Goal: Task Accomplishment & Management: Use online tool/utility

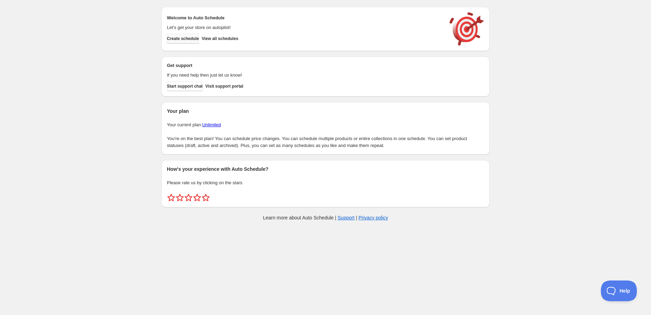
click at [192, 37] on span "Create schedule" at bounding box center [183, 39] width 32 height 6
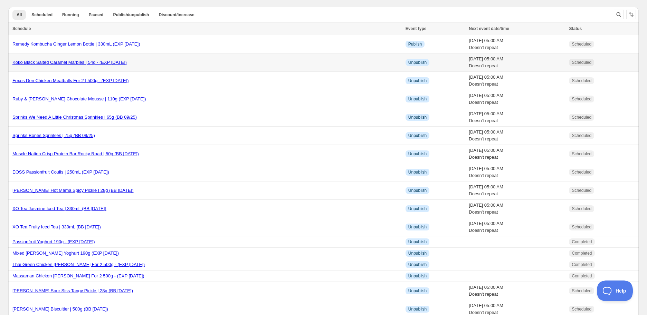
click at [83, 62] on link "Koko Black Salted Caramel Marbles | 54g - (EXP [DATE])" at bounding box center [69, 62] width 114 height 5
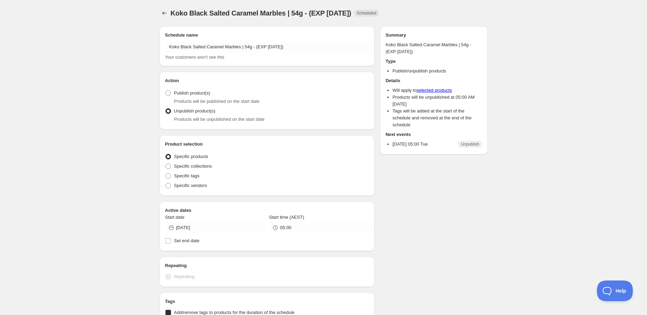
radio input "true"
checkbox input "true"
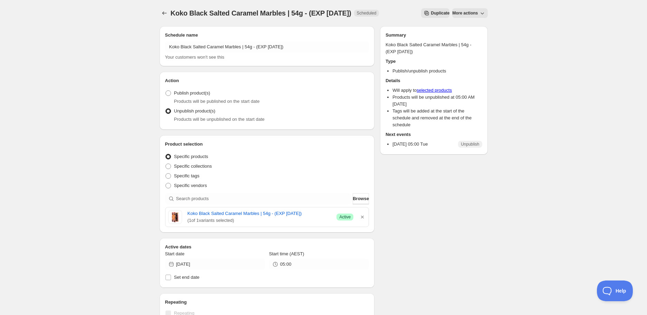
click at [289, 217] on span "( 1 of 1 variants selected)" at bounding box center [260, 220] width 144 height 7
click at [289, 215] on link "Koko Black Salted Caramel Marbles | 54g - (EXP [DATE])" at bounding box center [260, 213] width 144 height 7
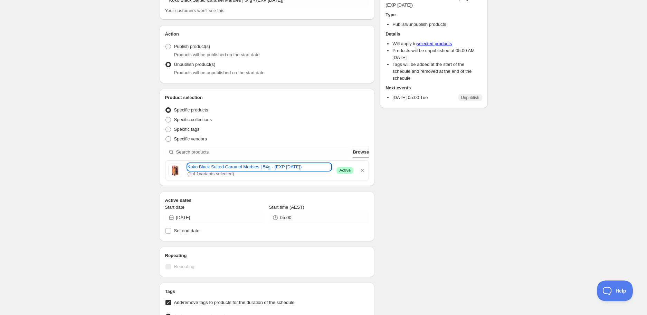
scroll to position [115, 0]
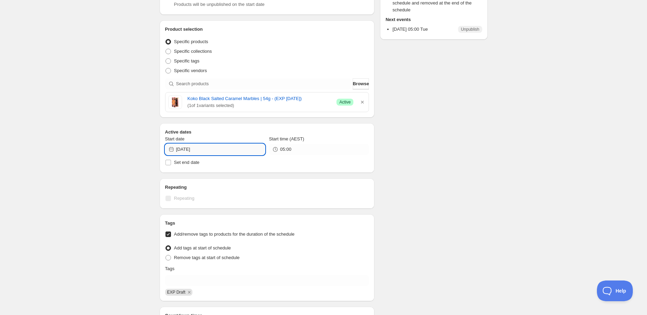
click at [221, 150] on input "[DATE]" at bounding box center [220, 149] width 89 height 11
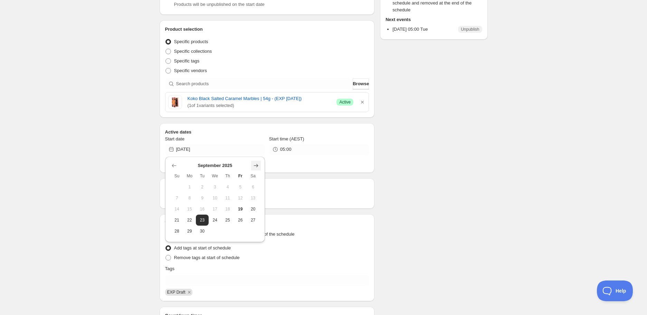
click at [255, 168] on icon "Show next month, October 2025" at bounding box center [256, 165] width 7 height 7
click at [251, 218] on span "25" at bounding box center [252, 221] width 7 height 6
type input "[DATE]"
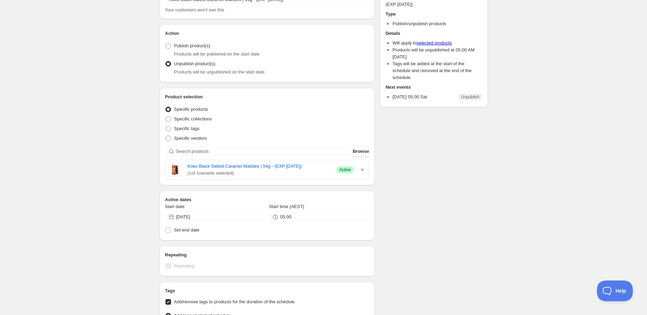
scroll to position [0, 0]
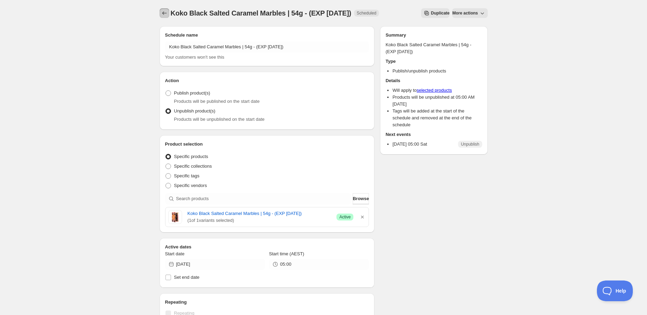
click at [164, 11] on icon "Schedules" at bounding box center [164, 13] width 7 height 7
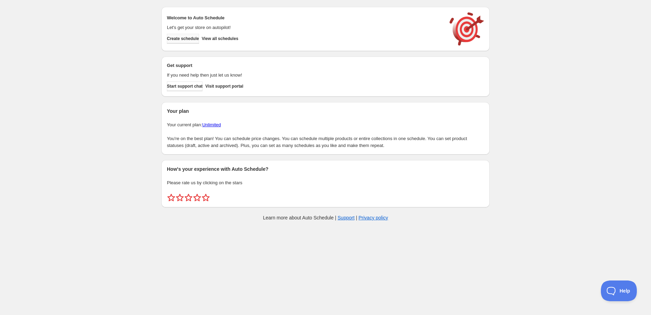
click at [181, 37] on span "Create schedule" at bounding box center [183, 39] width 32 height 6
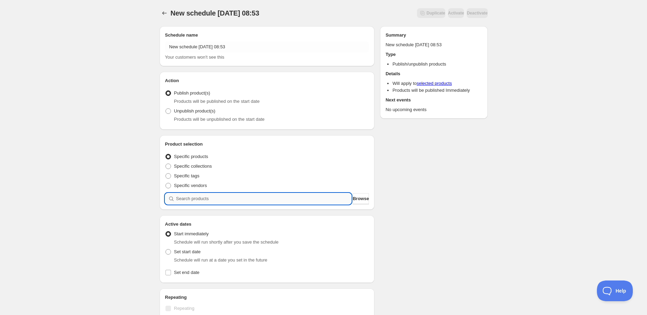
click at [215, 202] on input "search" at bounding box center [263, 198] width 175 height 11
paste input "STK004686"
type input "STK004686"
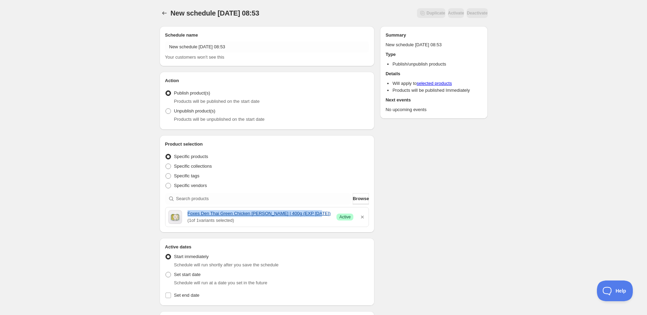
drag, startPoint x: 185, startPoint y: 213, endPoint x: 318, endPoint y: 211, distance: 133.3
click at [318, 211] on div "Foxes Den Thai Green Chicken [PERSON_NAME] | 400g (EXP [DATE]) ( 1 of 1 variant…" at bounding box center [267, 217] width 198 height 14
copy link "Foxes Den Thai Green Chicken [PERSON_NAME] | 400g (EXP [DATE])"
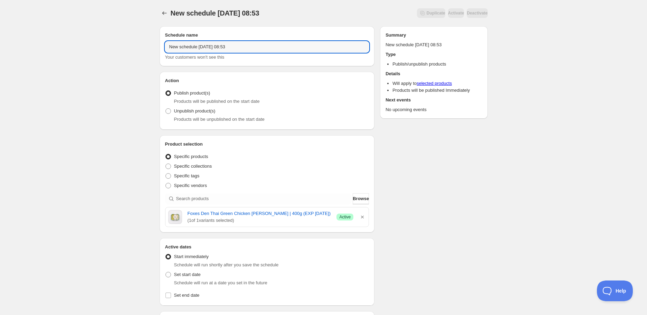
drag, startPoint x: 254, startPoint y: 48, endPoint x: 61, endPoint y: 44, distance: 192.4
click at [63, 44] on div "New schedule [DATE] 08:53. This page is ready New schedule [DATE] 08:53 Duplica…" at bounding box center [323, 274] width 647 height 549
paste input "Foxes Den Thai Green Chicken [PERSON_NAME] | 400g (EXP [DATE])"
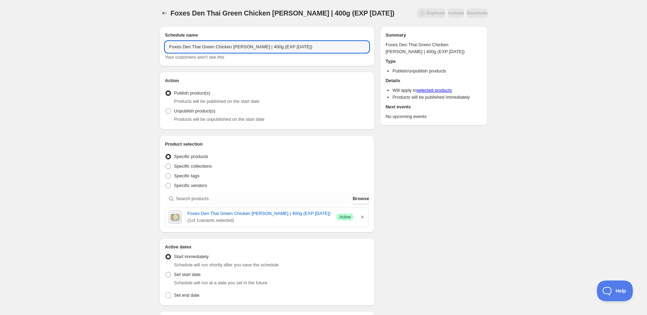
type input "Foxes Den Thai Green Chicken [PERSON_NAME] | 400g (EXP [DATE])"
click at [200, 118] on span "Products will be unpublished on the start date" at bounding box center [219, 119] width 91 height 5
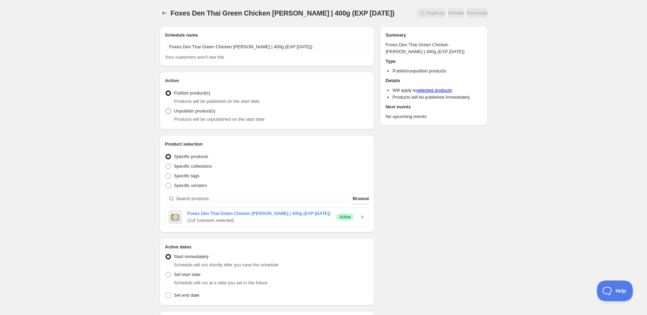
click at [198, 112] on span "Unpublish product(s)" at bounding box center [194, 110] width 41 height 5
click at [166, 109] on input "Unpublish product(s)" at bounding box center [165, 108] width 0 height 0
radio input "true"
click at [195, 273] on span "Set start date" at bounding box center [187, 274] width 27 height 5
click at [166, 273] on input "Set start date" at bounding box center [165, 272] width 0 height 0
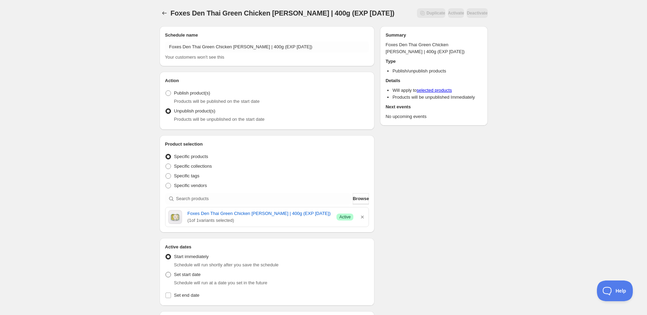
radio input "true"
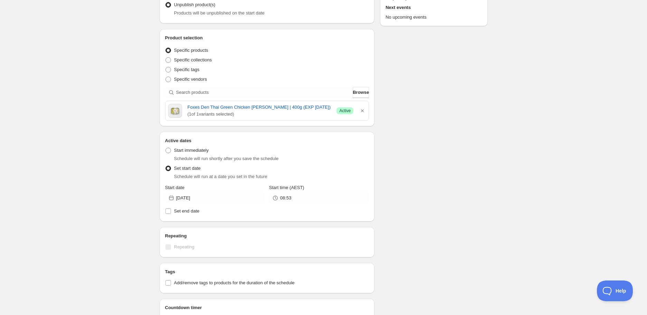
scroll to position [115, 0]
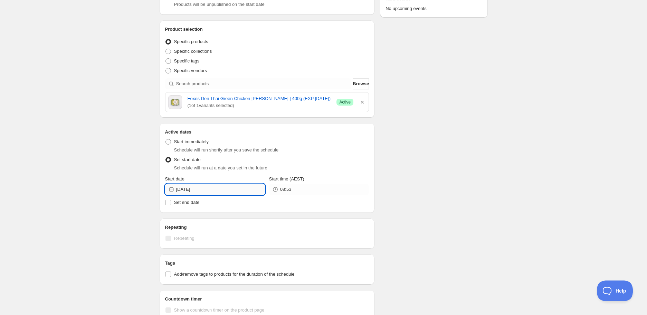
click at [208, 189] on input "[DATE]" at bounding box center [220, 189] width 89 height 11
click at [209, 260] on button "24" at bounding box center [215, 260] width 13 height 11
type input "[DATE]"
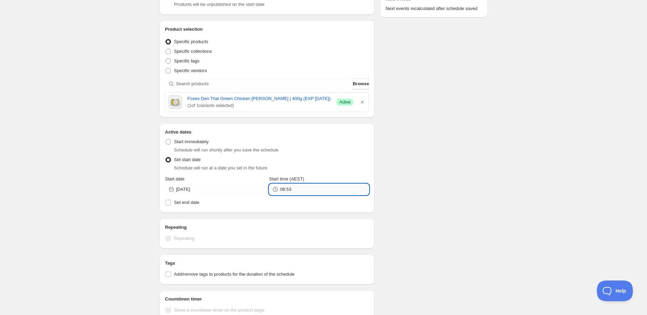
click at [307, 188] on input "08:53" at bounding box center [324, 189] width 89 height 11
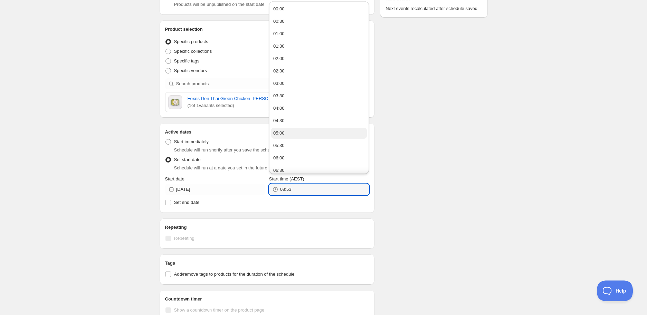
click at [291, 132] on button "05:00" at bounding box center [319, 133] width 96 height 11
type input "05:00"
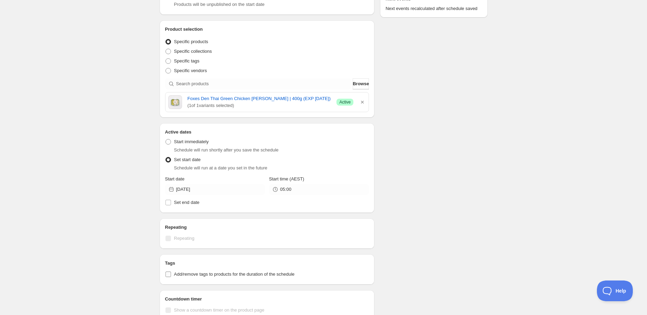
click at [206, 277] on span "Add/remove tags to products for the duration of the schedule" at bounding box center [234, 274] width 121 height 7
click at [171, 277] on input "Add/remove tags to products for the duration of the schedule" at bounding box center [168, 275] width 6 height 6
checkbox input "true"
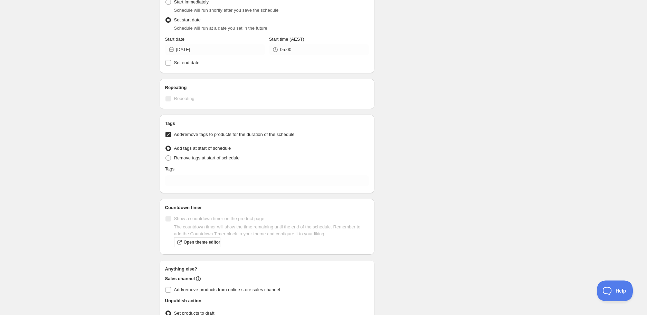
scroll to position [302, 0]
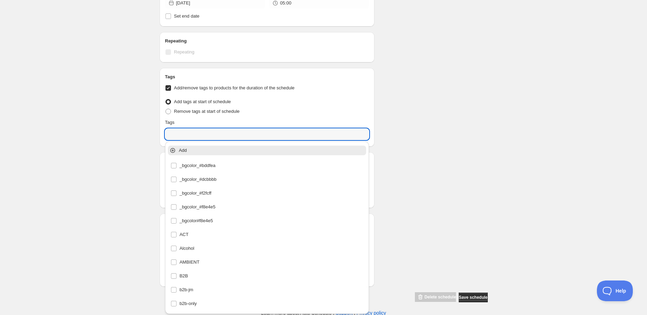
drag, startPoint x: 193, startPoint y: 135, endPoint x: 194, endPoint y: 140, distance: 4.8
click at [193, 135] on input "text" at bounding box center [267, 134] width 204 height 11
type input "e"
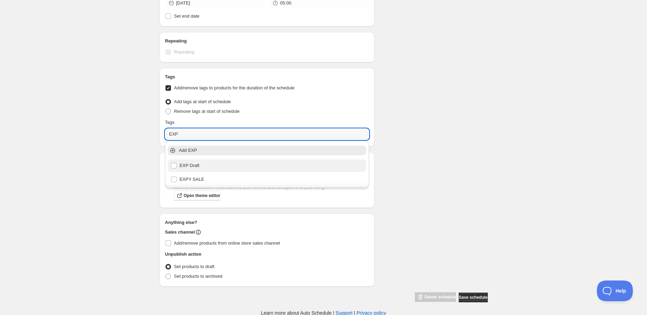
click at [185, 165] on div "EXP Draft" at bounding box center [267, 166] width 193 height 10
type input "EXP Draft"
checkbox input "true"
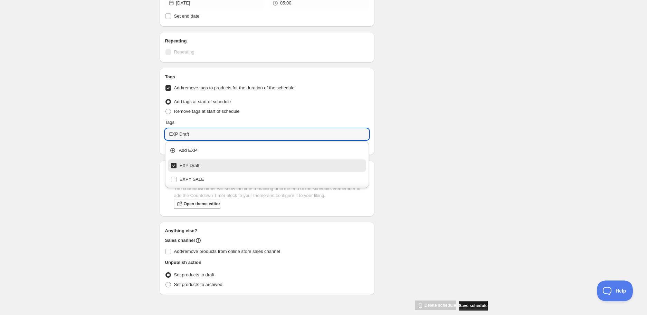
type input "EXP Draft"
click at [473, 303] on span "Save schedule" at bounding box center [473, 306] width 29 height 6
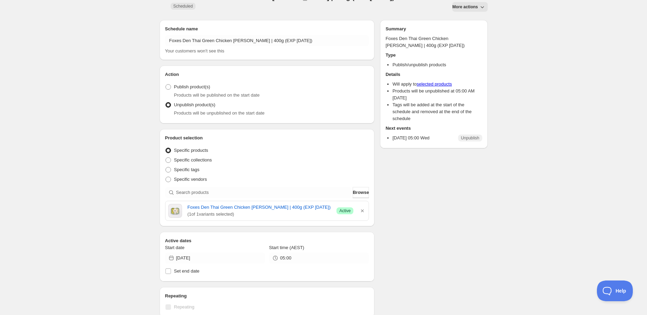
scroll to position [1, 0]
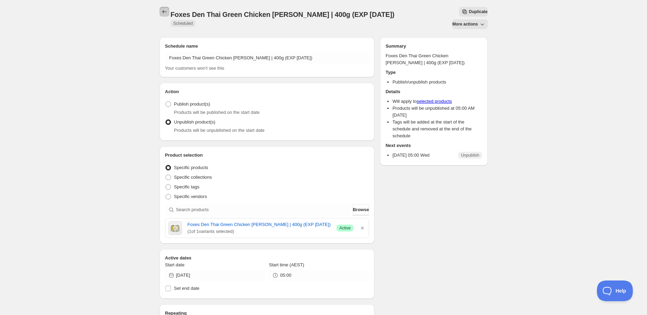
click at [161, 12] on button "Schedules" at bounding box center [165, 12] width 10 height 10
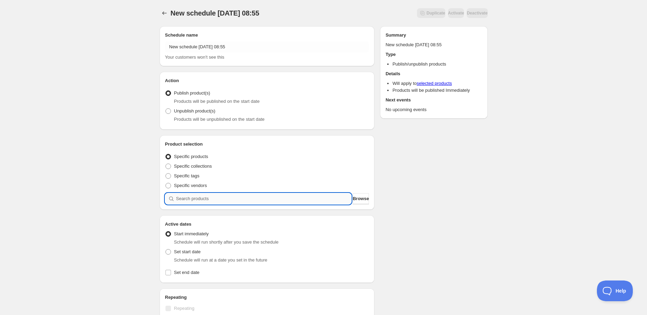
click at [225, 202] on input "search" at bounding box center [263, 198] width 175 height 11
paste input "search"
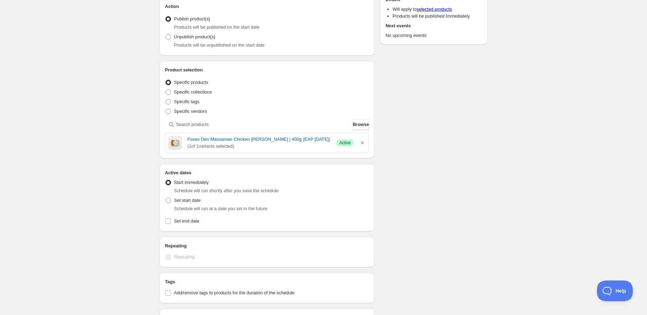
scroll to position [77, 0]
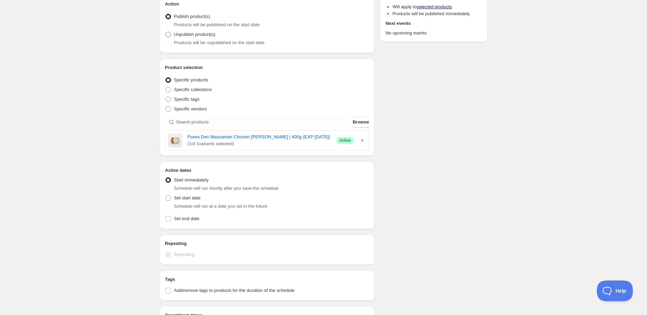
click at [175, 31] on span "Unpublish product(s)" at bounding box center [194, 34] width 41 height 7
click at [166, 32] on input "Unpublish product(s)" at bounding box center [165, 32] width 0 height 0
radio input "true"
click at [185, 204] on span "Schedule will run at a date you set in the future" at bounding box center [220, 206] width 93 height 5
click at [179, 198] on span "Set start date" at bounding box center [187, 198] width 27 height 5
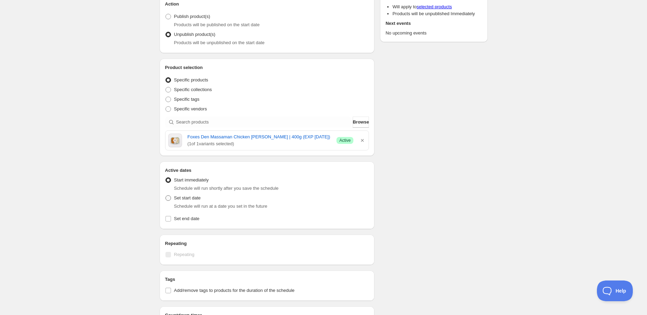
click at [166, 196] on input "Set start date" at bounding box center [165, 196] width 0 height 0
radio input "true"
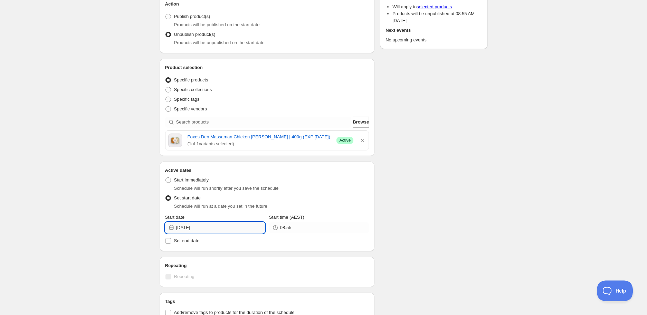
click at [229, 224] on input "[DATE]" at bounding box center [220, 227] width 89 height 11
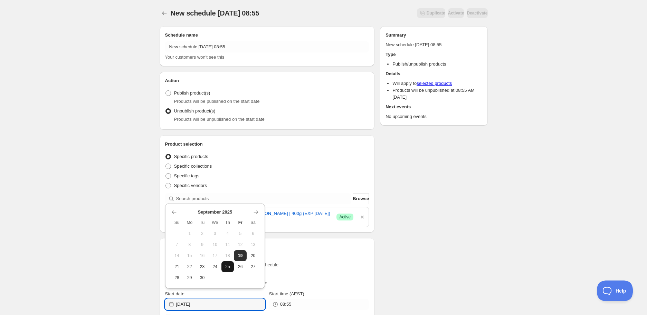
scroll to position [38, 0]
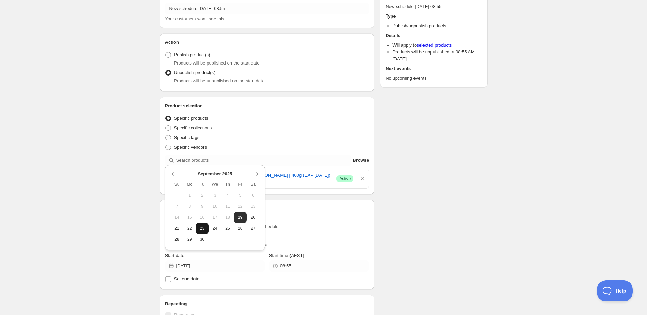
click at [199, 226] on span "23" at bounding box center [202, 229] width 7 height 6
type input "[DATE]"
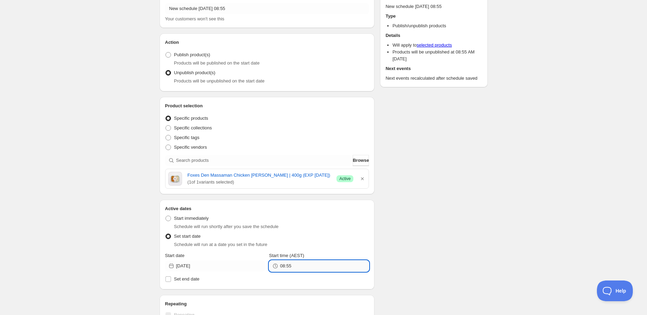
click at [287, 266] on input "08:55" at bounding box center [324, 266] width 89 height 11
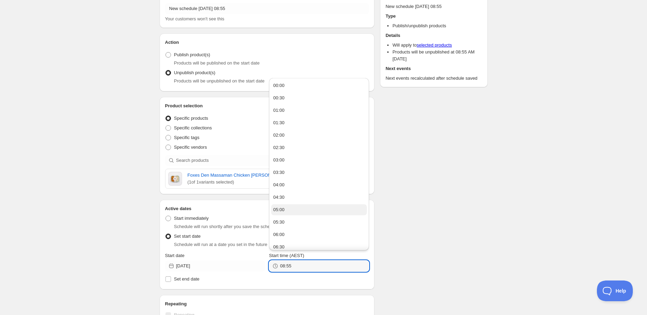
click at [311, 212] on button "05:00" at bounding box center [319, 209] width 96 height 11
type input "05:00"
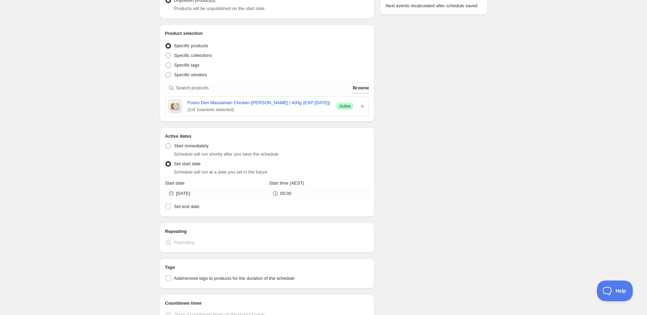
scroll to position [192, 0]
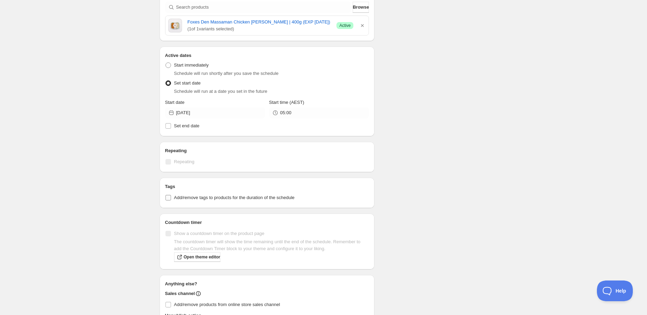
click at [249, 197] on span "Add/remove tags to products for the duration of the schedule" at bounding box center [234, 197] width 121 height 5
click at [171, 197] on input "Add/remove tags to products for the duration of the schedule" at bounding box center [168, 198] width 6 height 6
checkbox input "true"
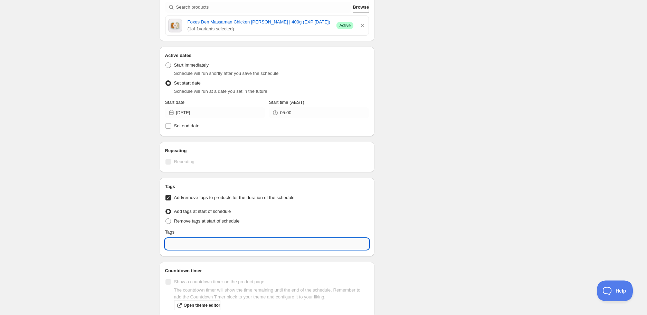
click at [253, 240] on input "text" at bounding box center [267, 244] width 204 height 11
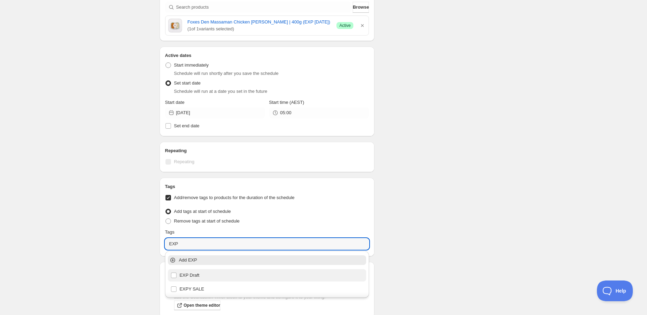
click at [233, 279] on div "EXP Draft" at bounding box center [267, 276] width 193 height 10
type input "EXP Draft"
checkbox input "true"
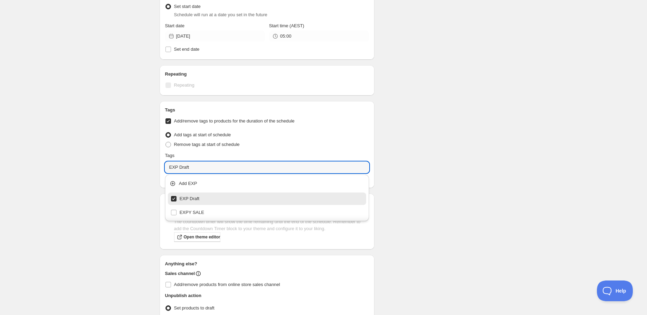
scroll to position [0, 0]
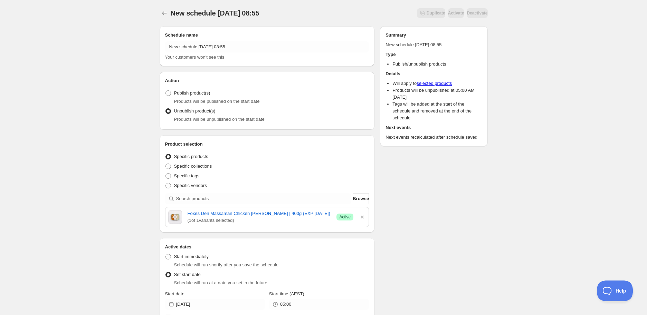
type input "EXP Draft"
drag, startPoint x: 185, startPoint y: 214, endPoint x: 318, endPoint y: 211, distance: 132.7
click at [318, 211] on div "Foxes Den Massaman Chicken [PERSON_NAME] | 400g (EXP [DATE]) ( 1 of 1 variants …" at bounding box center [267, 217] width 198 height 14
copy link "Foxes Den Massaman Chicken [PERSON_NAME] | 400g (EXP [DATE])"
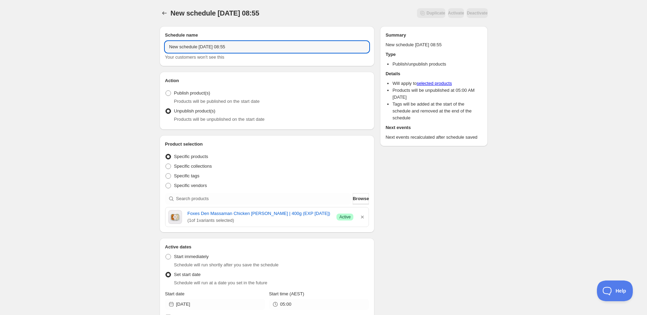
drag, startPoint x: 258, startPoint y: 50, endPoint x: 43, endPoint y: 49, distance: 215.2
click at [43, 49] on div "New schedule [DATE] 08:55. This page is ready New schedule [DATE] 08:55 Duplica…" at bounding box center [323, 313] width 647 height 627
paste input "Foxes Den Massaman Chicken [PERSON_NAME] | 400g (EXP [DATE])"
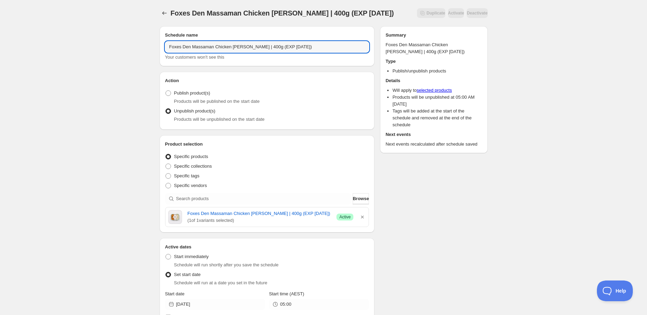
type input "Foxes Den Massaman Chicken [PERSON_NAME] | 400g (EXP [DATE])"
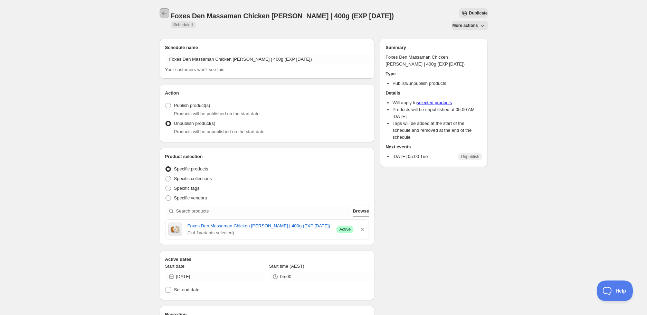
click at [163, 13] on icon "Schedules" at bounding box center [164, 13] width 7 height 7
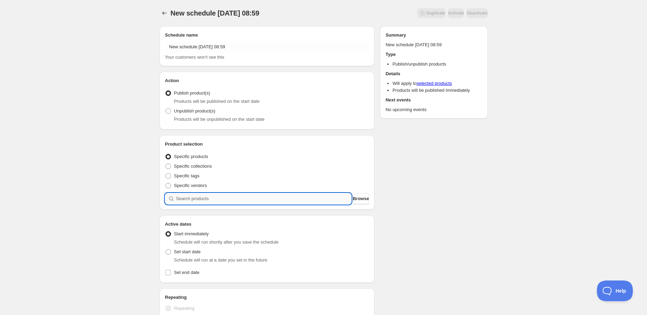
click at [206, 197] on input "search" at bounding box center [263, 198] width 175 height 11
paste input "search"
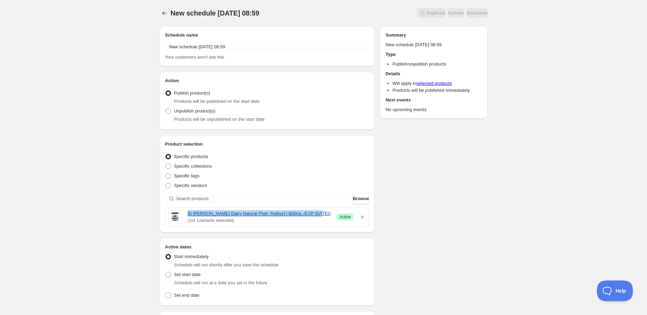
drag, startPoint x: 187, startPoint y: 214, endPoint x: 326, endPoint y: 213, distance: 139.2
click at [326, 213] on div "St [PERSON_NAME] Dairy Natural Plain Yoghurt | 800mL (EXP [DATE]) ( 1 of 1 vari…" at bounding box center [267, 217] width 198 height 14
copy link "St [PERSON_NAME] Dairy Natural Plain Yoghurt | 800mL (EXP [DATE])"
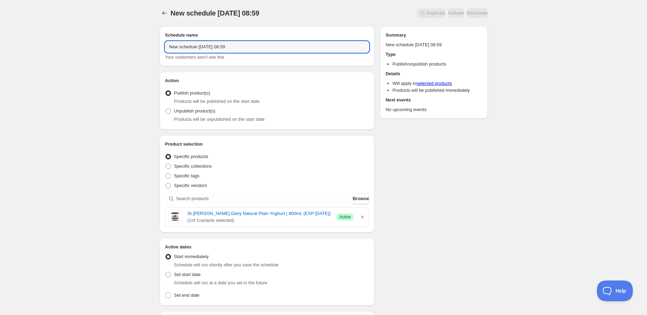
drag, startPoint x: 247, startPoint y: 50, endPoint x: 87, endPoint y: 48, distance: 159.6
click at [87, 48] on div "New schedule [DATE] 08:59. This page is ready New schedule [DATE] 08:59 Duplica…" at bounding box center [323, 274] width 647 height 549
paste input "St [PERSON_NAME] Dairy Natural Plain Yoghurt | 800mL (EXP [DATE])"
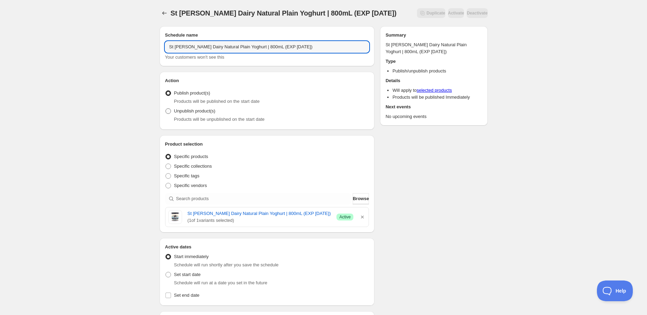
type input "St [PERSON_NAME] Dairy Natural Plain Yoghurt | 800mL (EXP [DATE])"
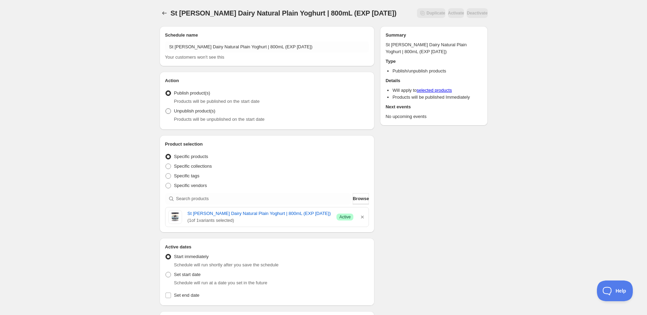
click at [189, 110] on span "Unpublish product(s)" at bounding box center [194, 110] width 41 height 5
click at [166, 109] on input "Unpublish product(s)" at bounding box center [165, 108] width 0 height 0
radio input "true"
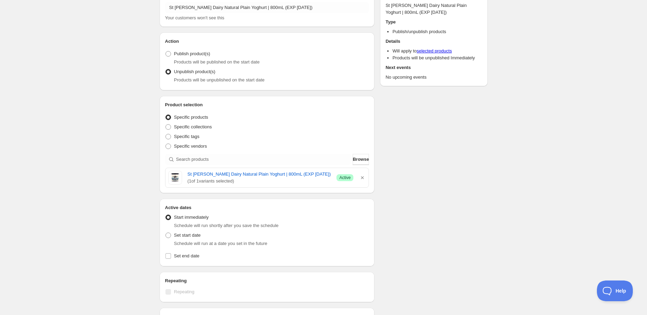
scroll to position [77, 0]
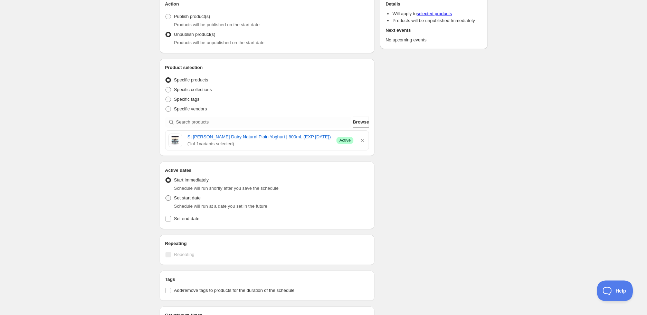
click at [182, 200] on span "Set start date" at bounding box center [187, 198] width 27 height 5
click at [166, 196] on input "Set start date" at bounding box center [165, 196] width 0 height 0
radio input "true"
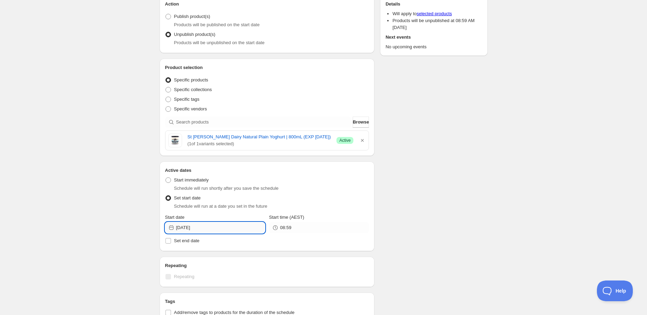
click at [222, 231] on input "[DATE]" at bounding box center [220, 227] width 89 height 11
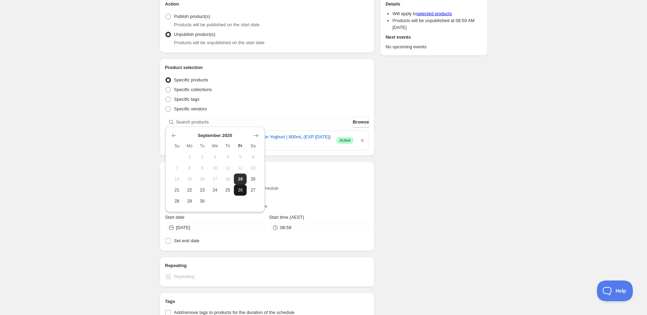
click at [245, 192] on button "26" at bounding box center [240, 190] width 13 height 11
type input "[DATE]"
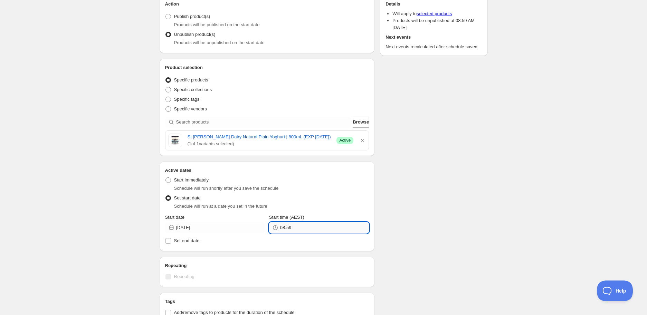
click at [287, 228] on input "08:59" at bounding box center [324, 227] width 89 height 11
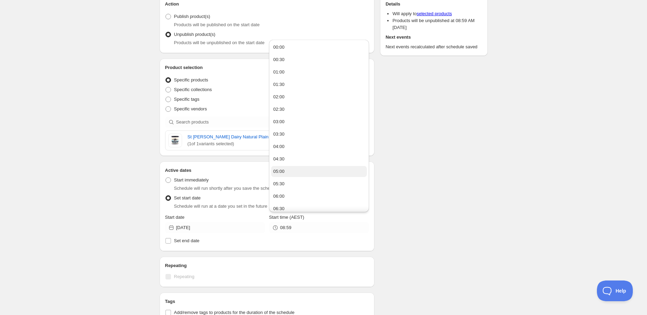
click at [288, 170] on button "05:00" at bounding box center [319, 171] width 96 height 11
type input "05:00"
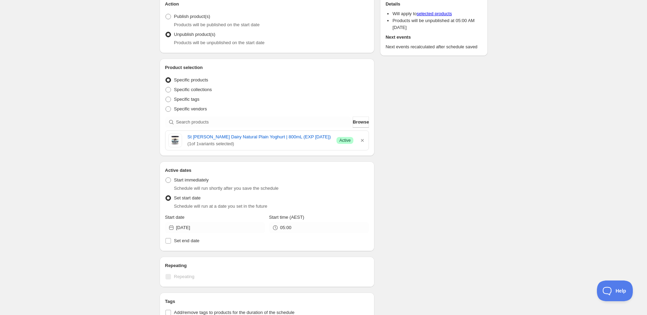
click at [436, 189] on div "Schedule name St [PERSON_NAME] Dairy Natural Plain Yoghurt | 800mL (EXP [DATE])…" at bounding box center [321, 211] width 334 height 535
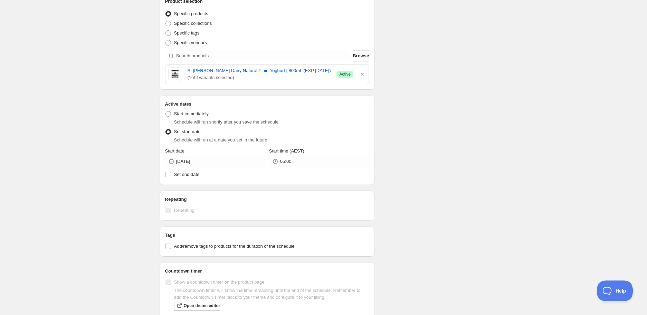
scroll to position [192, 0]
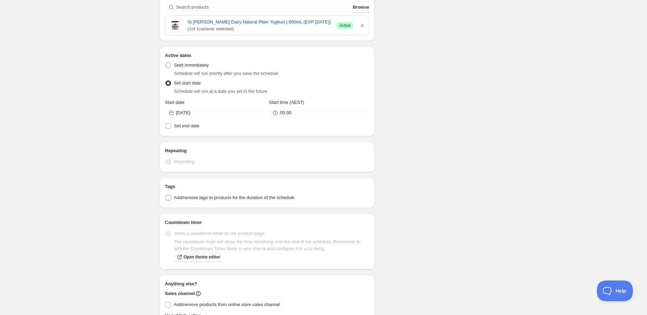
click at [191, 201] on span "Add/remove tags to products for the duration of the schedule" at bounding box center [234, 197] width 121 height 7
click at [171, 201] on input "Add/remove tags to products for the duration of the schedule" at bounding box center [168, 198] width 6 height 6
checkbox input "true"
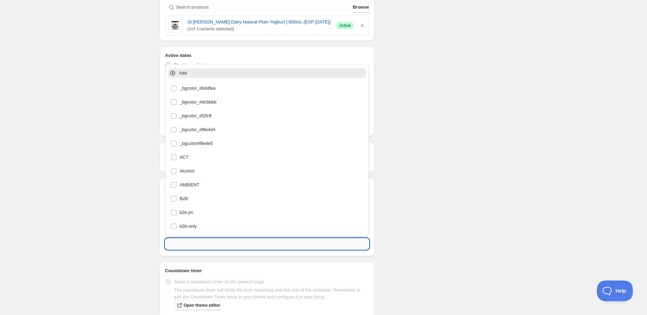
click at [205, 239] on input "text" at bounding box center [267, 244] width 204 height 11
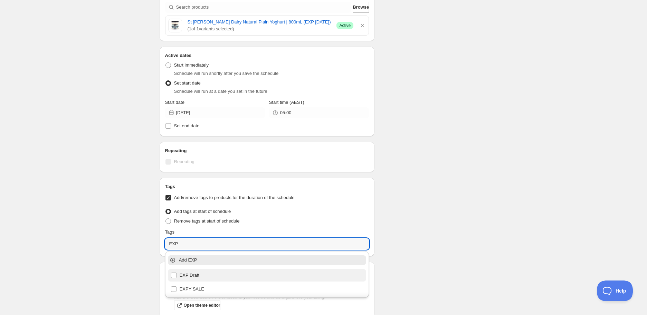
click at [201, 280] on div "EXP Draft" at bounding box center [267, 276] width 193 height 10
type input "EXP Draft"
checkbox input "true"
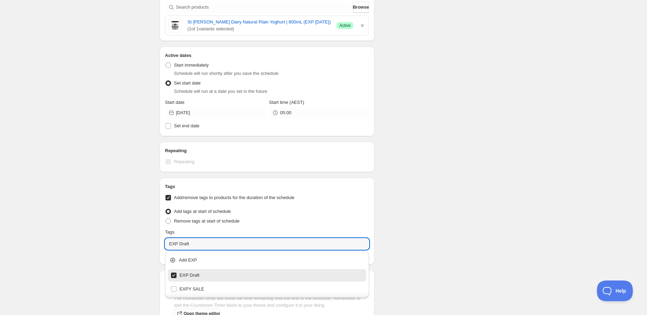
type input "EXP Draft"
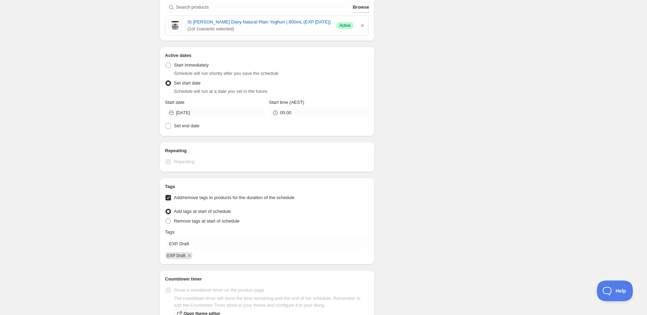
click at [452, 212] on div "Schedule name St [PERSON_NAME] Dairy Natural Plain Yoghurt | 800mL (EXP [DATE])…" at bounding box center [321, 125] width 334 height 592
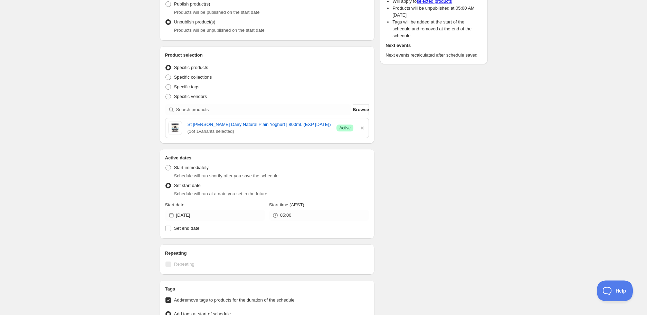
scroll to position [0, 0]
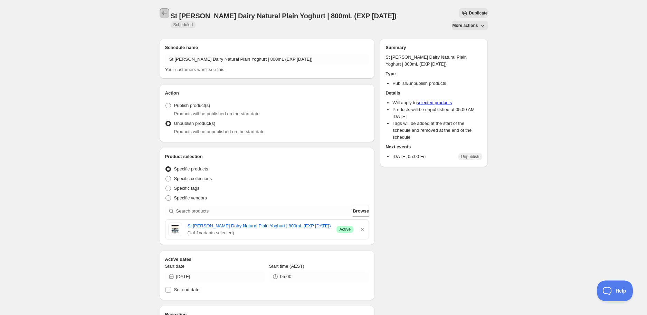
click at [162, 10] on icon "Schedules" at bounding box center [164, 13] width 7 height 7
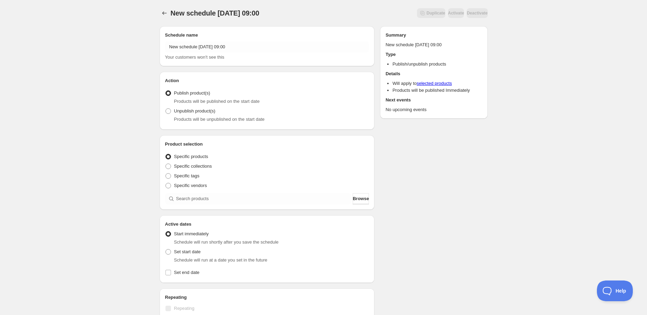
click at [202, 193] on div "Product selection Entity type Specific products Specific collections Specific t…" at bounding box center [267, 173] width 204 height 64
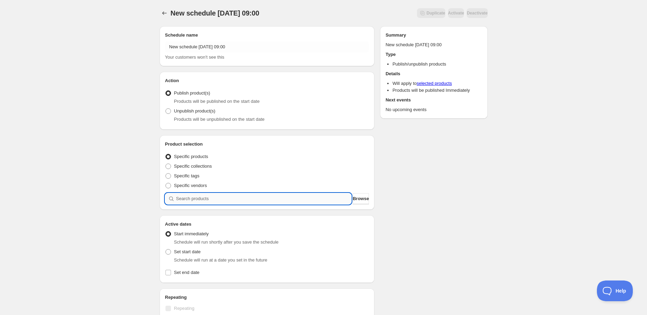
click at [201, 200] on input "search" at bounding box center [263, 198] width 175 height 11
paste input "search"
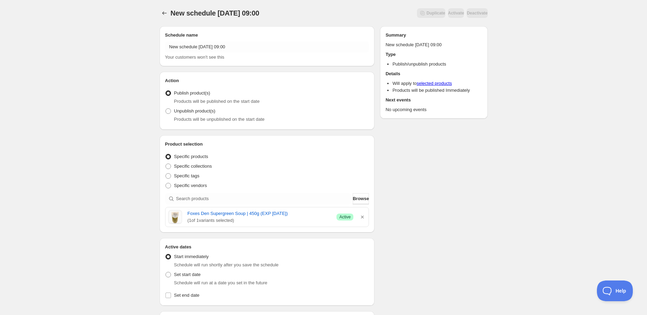
drag, startPoint x: 184, startPoint y: 214, endPoint x: 303, endPoint y: 208, distance: 118.3
click at [303, 208] on div "Foxes Den Supergreen Soup | 450g (EXP [DATE]) ( 1 of 1 variants selected) Succe…" at bounding box center [266, 217] width 203 height 19
copy link "Foxes Den Supergreen Soup | 450g (EXP [DATE])"
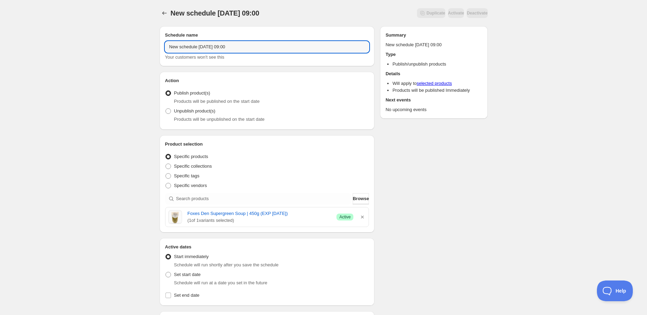
drag, startPoint x: 276, startPoint y: 50, endPoint x: -12, endPoint y: 58, distance: 288.2
click at [0, 58] on html "New schedule [DATE] 09:00. This page is ready New schedule [DATE] 09:00 Duplica…" at bounding box center [323, 157] width 647 height 315
paste input "Foxes Den Supergreen Soup | 450g (EXP [DATE])"
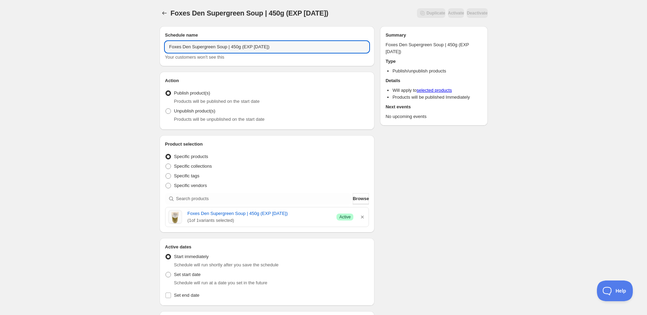
type input "Foxes Den Supergreen Soup | 450g (EXP [DATE])"
click at [182, 280] on span "Schedule will run at a date you set in the future" at bounding box center [220, 282] width 93 height 5
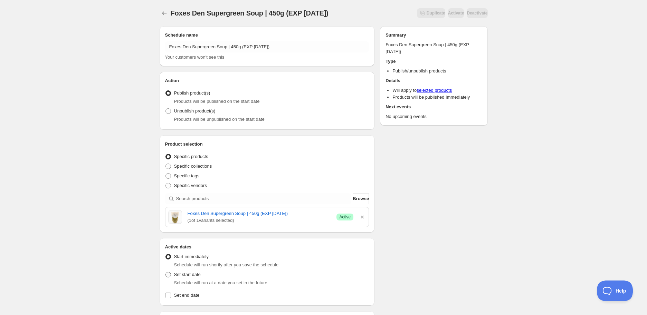
click at [180, 277] on span "Set start date" at bounding box center [187, 274] width 27 height 5
click at [166, 273] on input "Set start date" at bounding box center [165, 272] width 0 height 0
radio input "true"
click at [177, 117] on span "Products will be unpublished on the start date" at bounding box center [219, 119] width 91 height 5
click at [166, 108] on span at bounding box center [168, 111] width 6 height 6
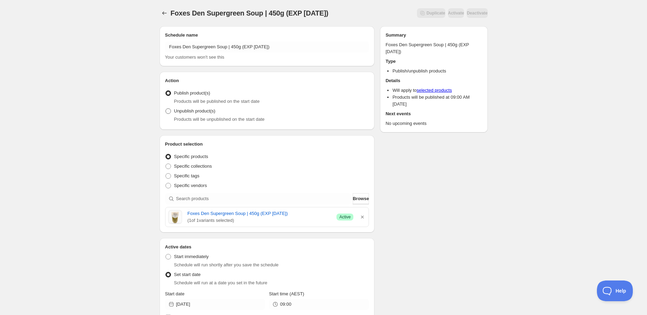
click at [166, 108] on input "Unpublish product(s)" at bounding box center [165, 108] width 0 height 0
radio input "true"
click at [211, 304] on input "[DATE]" at bounding box center [220, 304] width 89 height 11
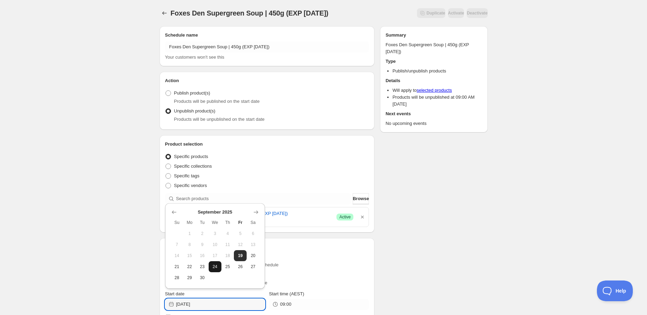
click at [215, 268] on span "24" at bounding box center [214, 267] width 7 height 6
type input "[DATE]"
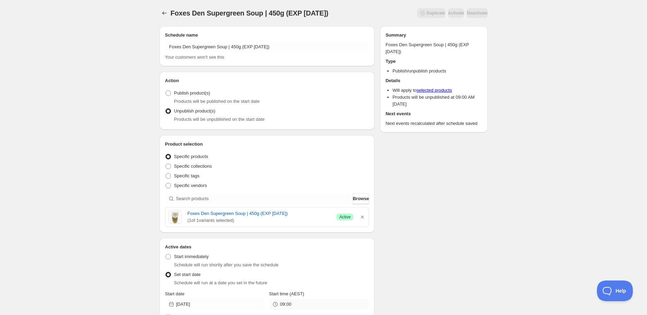
click at [296, 312] on div "Active Date Type Start immediately Schedule will run shortly after you save the…" at bounding box center [267, 287] width 204 height 72
click at [292, 304] on input "09:00" at bounding box center [324, 304] width 89 height 11
click at [293, 248] on button "05:00" at bounding box center [319, 248] width 96 height 11
type input "05:00"
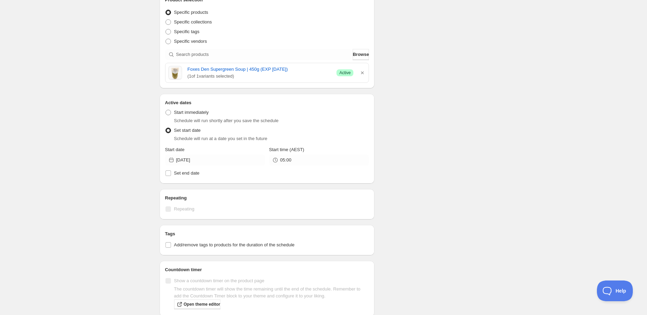
scroll to position [153, 0]
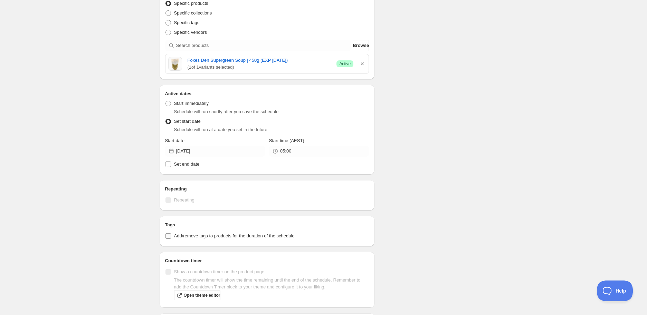
drag, startPoint x: 186, startPoint y: 232, endPoint x: 194, endPoint y: 242, distance: 13.0
click at [186, 234] on span "Add/remove tags to products for the duration of the schedule" at bounding box center [234, 236] width 121 height 5
click at [171, 234] on input "Add/remove tags to products for the duration of the schedule" at bounding box center [168, 237] width 6 height 6
checkbox input "true"
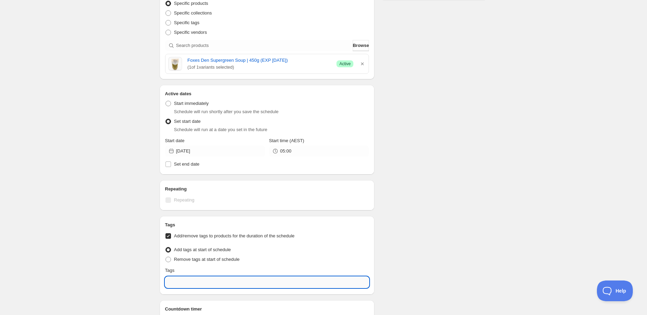
click at [197, 283] on input "text" at bounding box center [267, 282] width 204 height 11
click at [222, 254] on div "EXP Draft" at bounding box center [267, 253] width 193 height 10
type input "EXP Draft"
checkbox input "true"
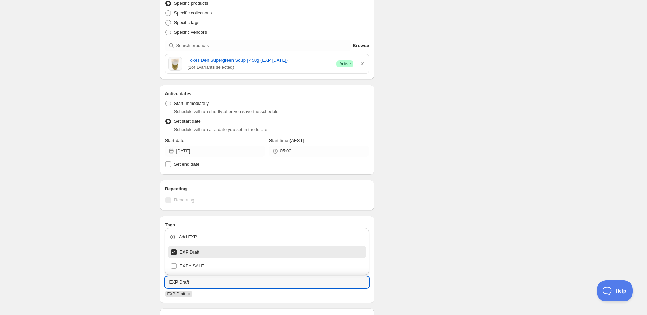
type input "EXP Draft"
click at [405, 194] on div "Schedule name Foxes Den Supergreen Soup | 450g (EXP [DATE]) Your customers won'…" at bounding box center [321, 163] width 334 height 592
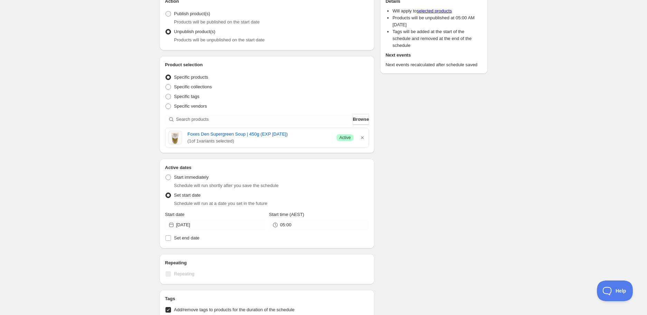
scroll to position [0, 0]
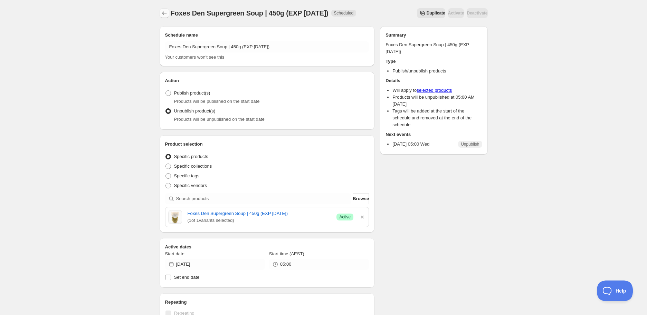
click at [164, 11] on icon "Schedules" at bounding box center [164, 13] width 7 height 7
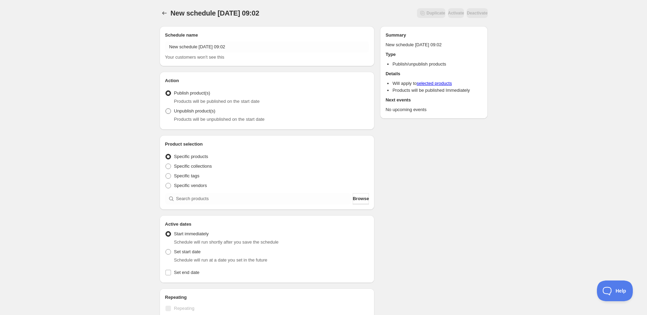
click at [198, 112] on span "Unpublish product(s)" at bounding box center [194, 110] width 41 height 5
click at [166, 109] on input "Unpublish product(s)" at bounding box center [165, 108] width 0 height 0
radio input "true"
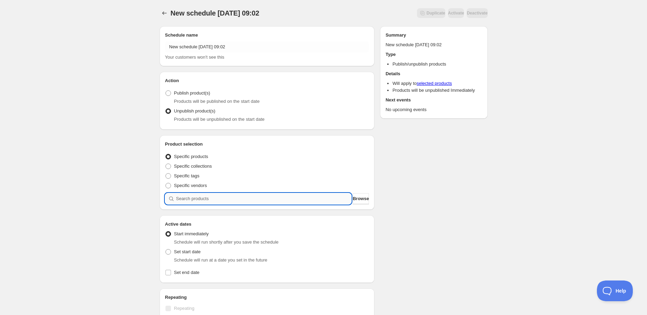
click at [196, 202] on input "search" at bounding box center [263, 198] width 175 height 11
paste input "search"
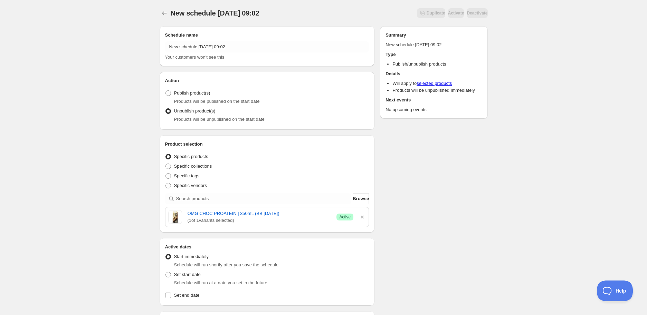
click at [180, 280] on span "Schedule will run at a date you set in the future" at bounding box center [220, 282] width 93 height 5
click at [176, 276] on span "Set start date" at bounding box center [187, 274] width 27 height 5
click at [166, 273] on input "Set start date" at bounding box center [165, 272] width 0 height 0
radio input "true"
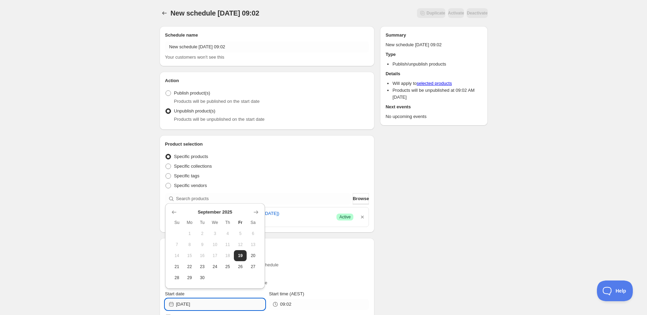
click at [216, 310] on input "[DATE]" at bounding box center [220, 304] width 89 height 11
click at [258, 212] on icon "Show next month, October 2025" at bounding box center [256, 212] width 7 height 7
click at [489, 258] on div "New schedule [DATE] 09:02. This page is ready New schedule [DATE] 09:02 Duplica…" at bounding box center [323, 278] width 345 height 556
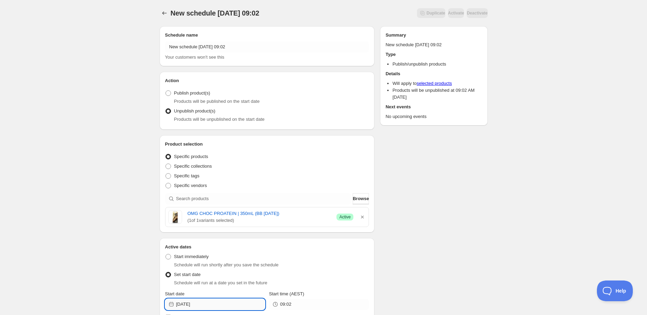
click at [240, 307] on input "[DATE]" at bounding box center [220, 304] width 89 height 11
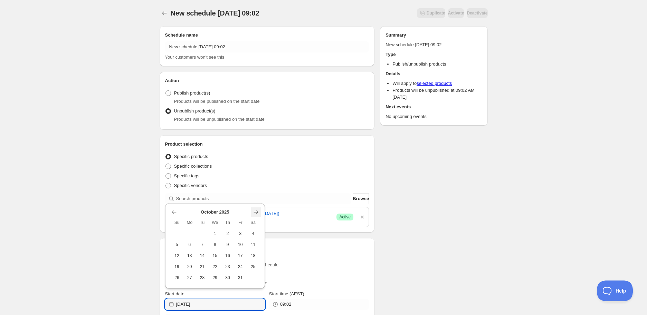
click at [253, 211] on icon "Show next month, November 2025" at bounding box center [256, 212] width 7 height 7
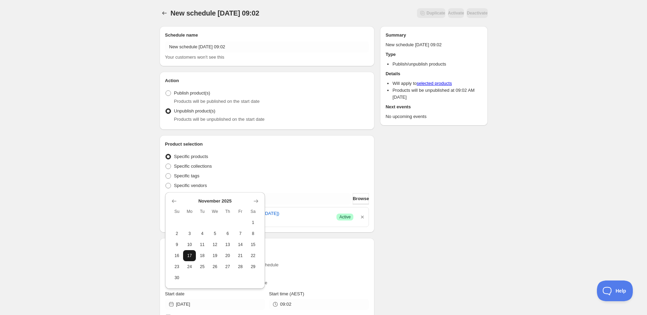
click at [193, 256] on span "17" at bounding box center [189, 256] width 7 height 6
type input "[DATE]"
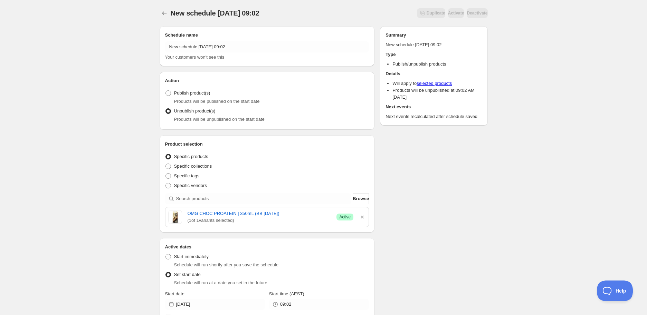
click at [297, 310] on div "Active Date Type Start immediately Schedule will run shortly after you save the…" at bounding box center [267, 287] width 204 height 72
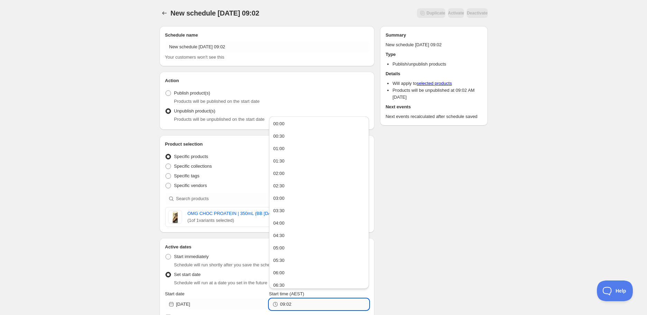
click at [296, 301] on input "09:02" at bounding box center [324, 304] width 89 height 11
click at [293, 250] on button "05:00" at bounding box center [319, 248] width 96 height 11
type input "05:00"
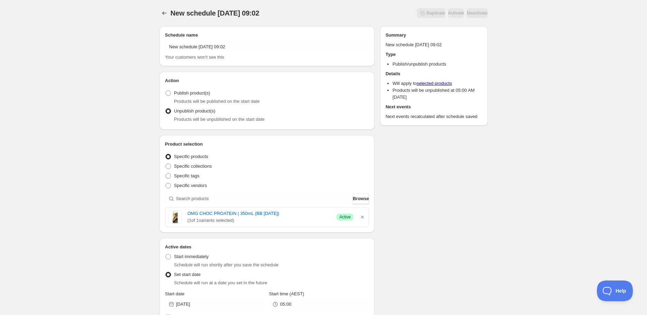
click at [428, 258] on div "Schedule name New schedule [DATE] 09:02 Your customers won't see this Action Ac…" at bounding box center [321, 288] width 334 height 535
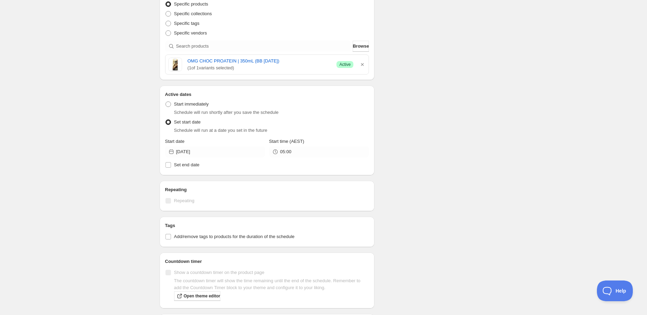
scroll to position [192, 0]
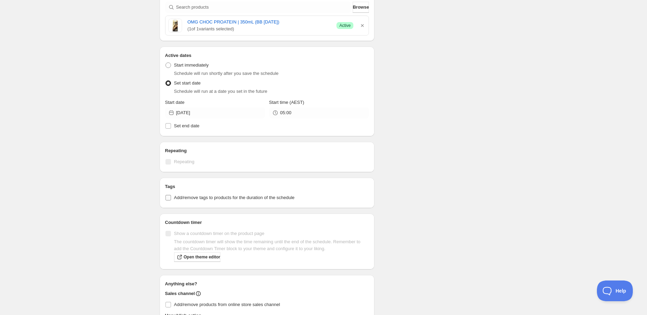
click at [193, 198] on span "Add/remove tags to products for the duration of the schedule" at bounding box center [234, 197] width 121 height 5
click at [171, 198] on input "Add/remove tags to products for the duration of the schedule" at bounding box center [168, 198] width 6 height 6
checkbox input "true"
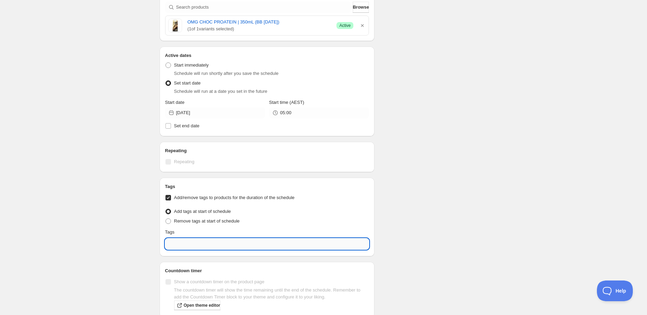
click at [198, 241] on input "text" at bounding box center [267, 244] width 204 height 11
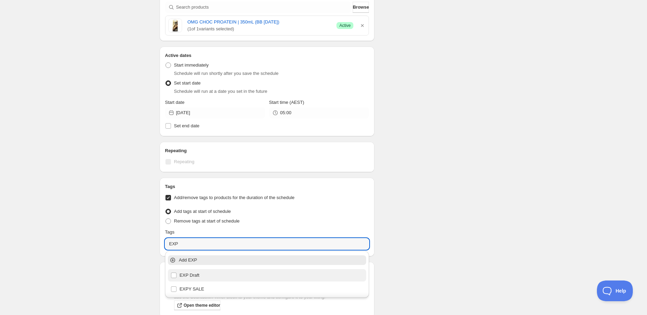
click at [207, 277] on div "EXP Draft" at bounding box center [267, 276] width 193 height 10
type input "EXP Draft"
checkbox input "true"
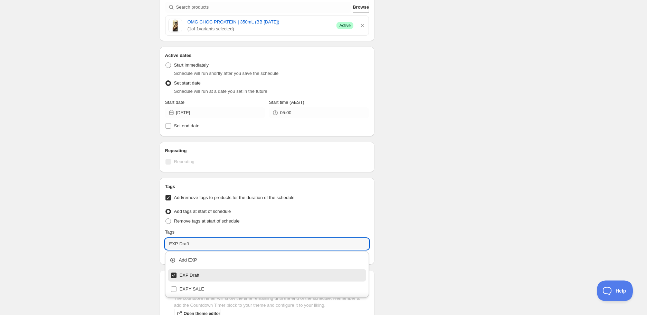
type input "EXP Draft"
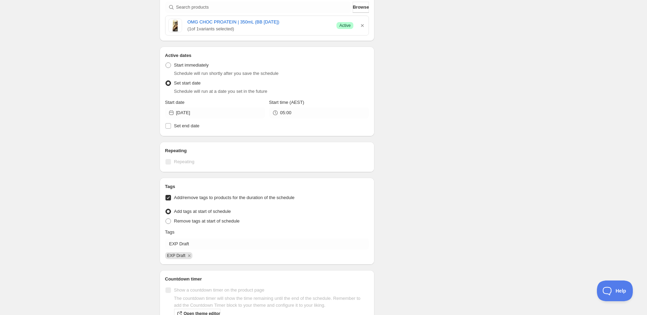
click at [477, 217] on div "Schedule name New schedule [DATE] 09:02 Your customers won't see this Action Ac…" at bounding box center [321, 125] width 334 height 592
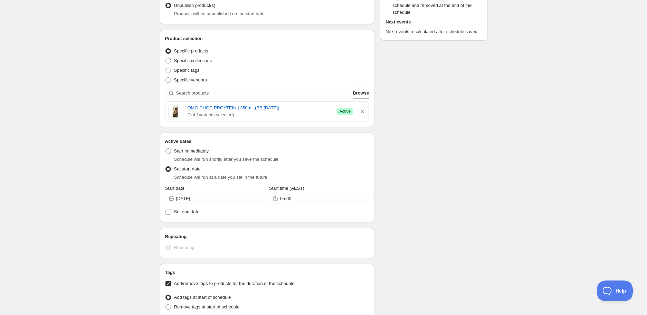
scroll to position [0, 0]
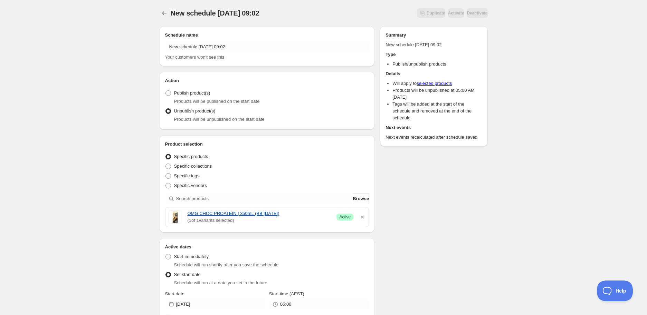
drag, startPoint x: 186, startPoint y: 212, endPoint x: 296, endPoint y: 212, distance: 110.2
click at [296, 212] on div "OMG CHOC PROATEIN | 350mL (BB [DATE]) ( 1 of 1 variants selected) Success Active" at bounding box center [267, 217] width 198 height 14
copy link "OMG CHOC PROATEIN | 350mL (BB [DATE])"
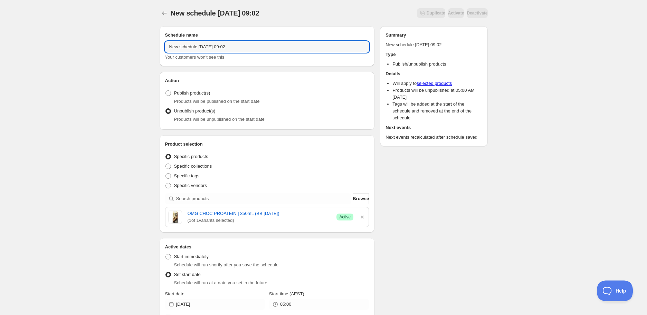
drag, startPoint x: 161, startPoint y: 45, endPoint x: -54, endPoint y: 43, distance: 215.6
click at [0, 43] on html "New schedule [DATE] 09:02. This page is ready New schedule [DATE] 09:02 Duplica…" at bounding box center [323, 157] width 647 height 315
paste input "OMG CHOC PROATEIN | 350mL (BB [DATE])"
type input "OMG CHOC PROATEIN | 350mL (BB [DATE])"
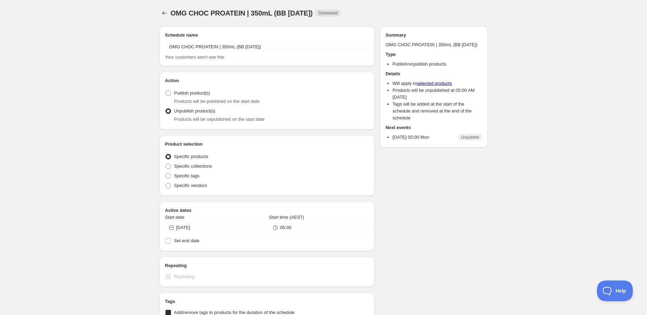
radio input "true"
checkbox input "true"
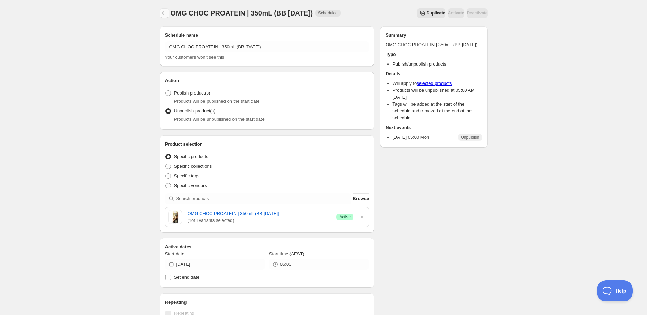
click at [166, 12] on icon "Schedules" at bounding box center [164, 13] width 7 height 7
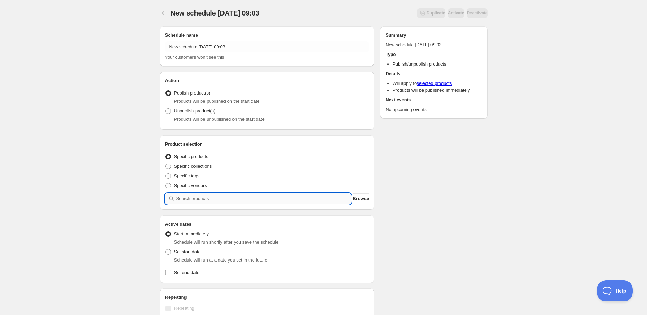
click at [218, 199] on input "search" at bounding box center [263, 198] width 175 height 11
paste input "search"
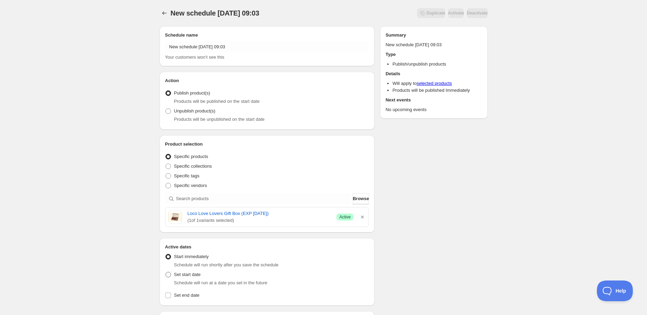
click at [185, 279] on label "Set start date" at bounding box center [183, 275] width 36 height 10
click at [166, 273] on input "Set start date" at bounding box center [165, 272] width 0 height 0
radio input "true"
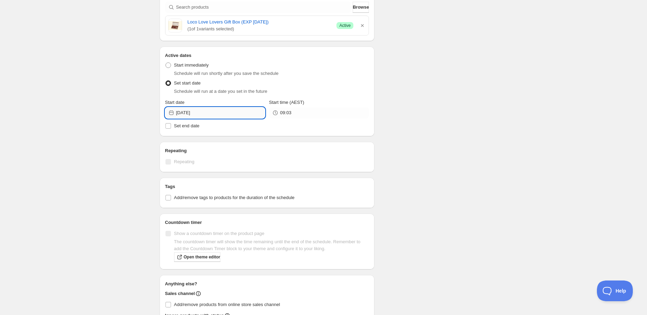
click at [215, 112] on input "[DATE]" at bounding box center [220, 112] width 89 height 11
click at [256, 129] on icon "Show next month, October 2025" at bounding box center [256, 129] width 7 height 7
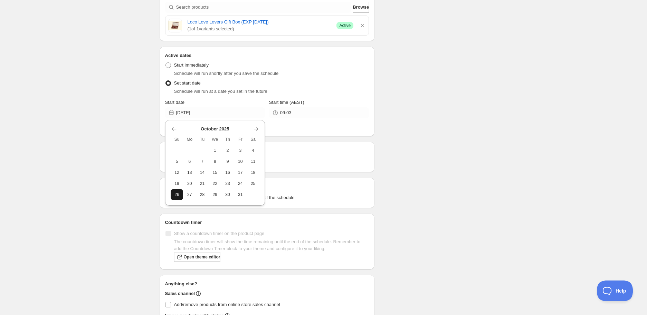
click at [180, 196] on span "26" at bounding box center [176, 195] width 7 height 6
type input "[DATE]"
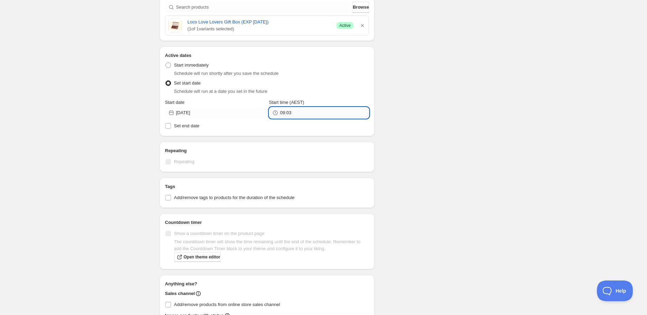
click at [312, 111] on input "09:03" at bounding box center [324, 112] width 89 height 11
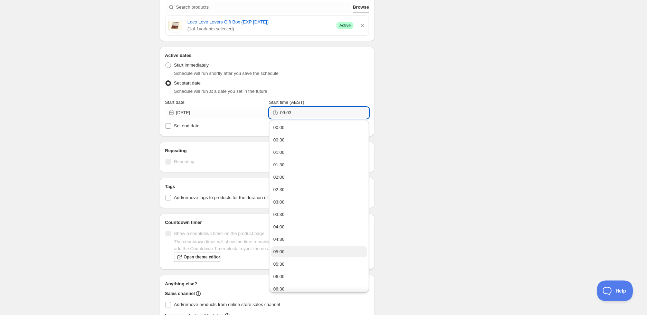
click at [288, 252] on button "05:00" at bounding box center [319, 252] width 96 height 11
type input "05:00"
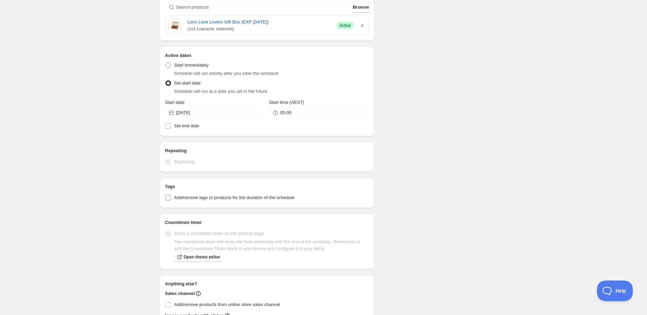
click at [190, 195] on span "Add/remove tags to products for the duration of the schedule" at bounding box center [234, 197] width 121 height 5
click at [171, 195] on input "Add/remove tags to products for the duration of the schedule" at bounding box center [168, 198] width 6 height 6
checkbox input "true"
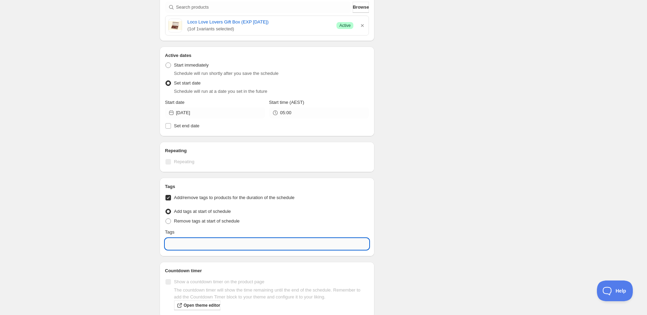
click at [184, 247] on input "text" at bounding box center [267, 244] width 204 height 11
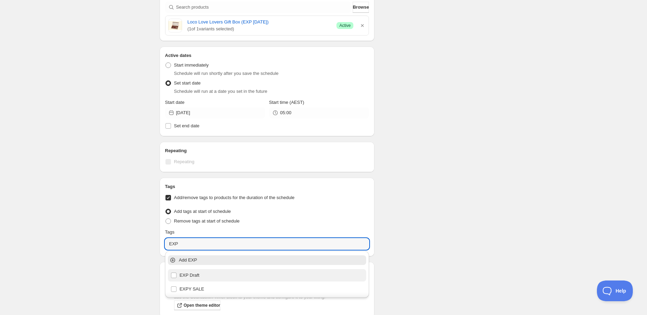
click at [205, 278] on div "EXP Draft" at bounding box center [267, 276] width 193 height 10
type input "EXP Draft"
checkbox input "true"
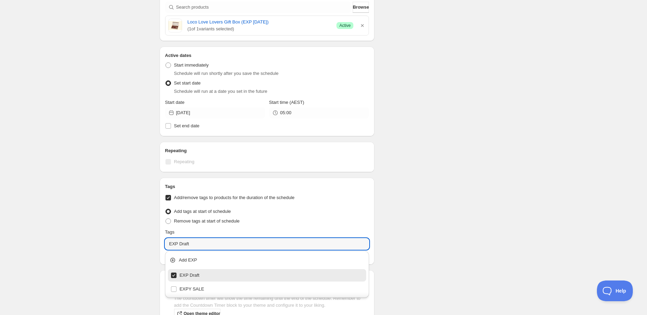
type input "EXP Draft"
click at [480, 228] on div "Schedule name New schedule [DATE] 09:03 Your customers won't see this Action Ac…" at bounding box center [321, 125] width 334 height 593
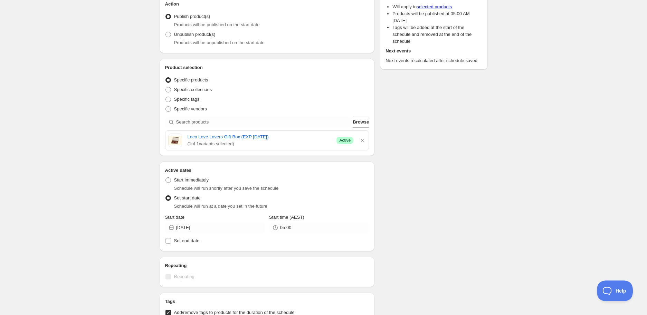
scroll to position [0, 0]
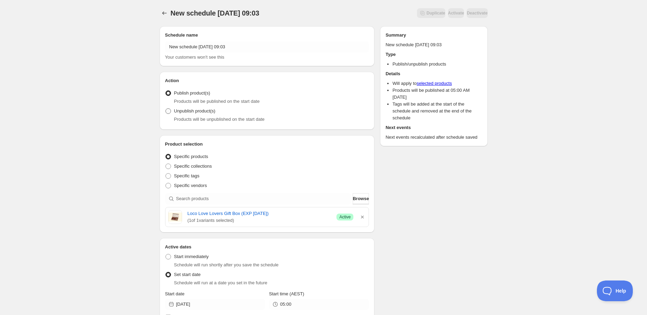
click at [206, 118] on span "Products will be unpublished on the start date" at bounding box center [219, 119] width 91 height 5
click at [202, 109] on span "Unpublish product(s)" at bounding box center [194, 110] width 41 height 5
click at [166, 109] on input "Unpublish product(s)" at bounding box center [165, 108] width 0 height 0
radio input "true"
drag, startPoint x: 187, startPoint y: 213, endPoint x: 280, endPoint y: 214, distance: 93.6
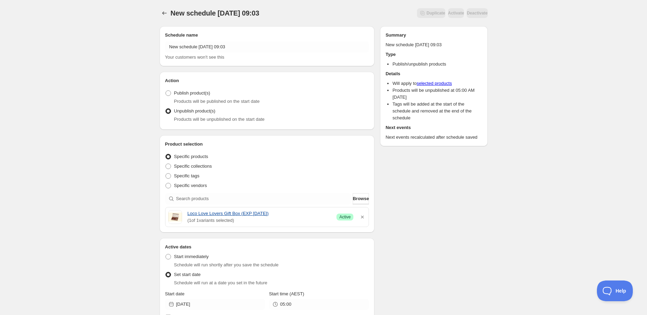
click at [280, 214] on div "Loco Love Lovers Gift Box (EXP [DATE]) ( 1 of 1 variants selected) Success Acti…" at bounding box center [267, 217] width 198 height 14
copy link "Loco Love Lovers Gift Box (EXP [DATE])"
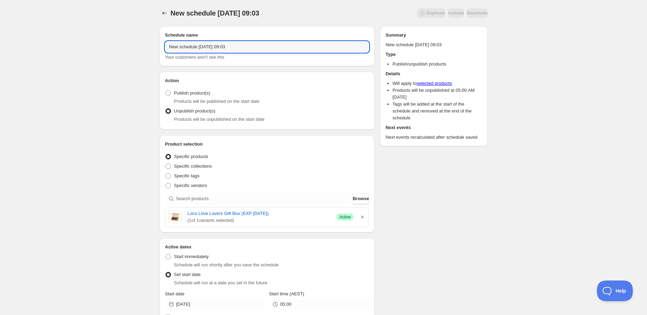
drag, startPoint x: 254, startPoint y: 46, endPoint x: 50, endPoint y: 46, distance: 203.5
click at [50, 46] on div "New schedule [DATE] 09:03. This page is ready New schedule [DATE] 09:03 Duplica…" at bounding box center [323, 313] width 647 height 627
paste input "Loco Love Lovers Gift Box (EXP [DATE])"
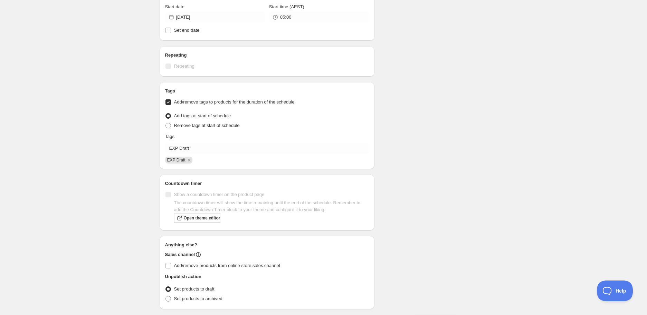
scroll to position [310, 0]
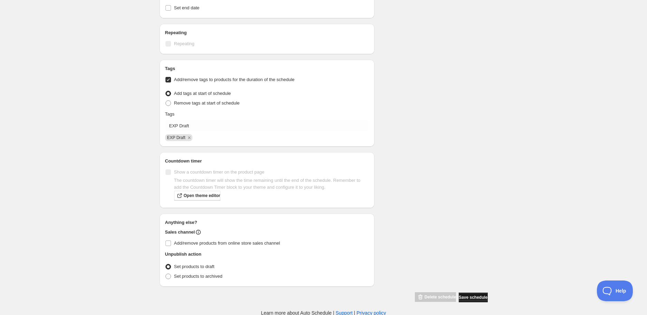
type input "Loco Love Lovers Gift Box (EXP [DATE])"
click at [468, 301] on button "Save schedule" at bounding box center [473, 298] width 29 height 10
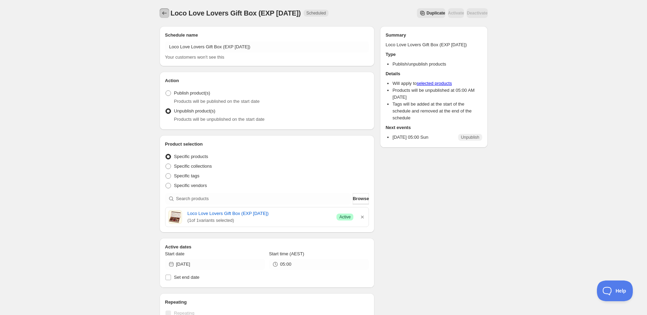
click at [161, 10] on icon "Schedules" at bounding box center [164, 13] width 7 height 7
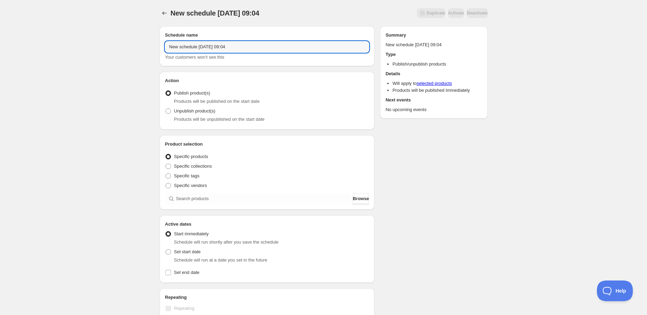
drag, startPoint x: 299, startPoint y: 43, endPoint x: 1, endPoint y: 23, distance: 299.1
click at [1, 23] on div "New schedule [DATE] 09:04. This page is ready New schedule [DATE] 09:04 Duplica…" at bounding box center [323, 263] width 647 height 526
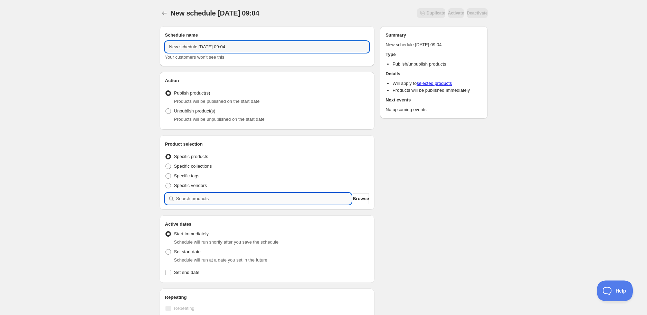
click at [220, 199] on input "search" at bounding box center [263, 198] width 175 height 11
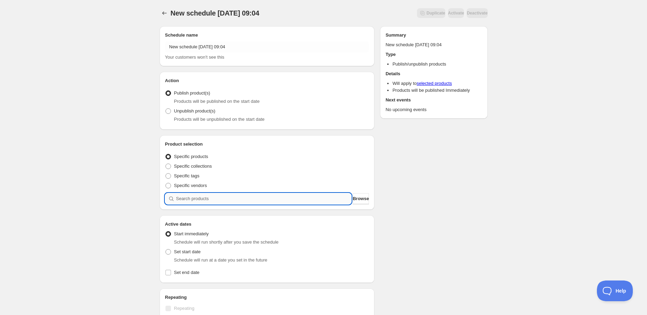
paste input "search"
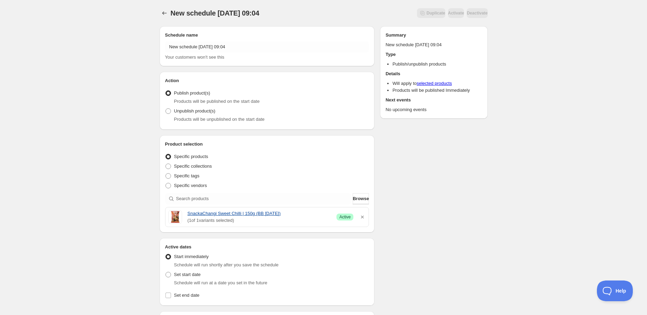
drag, startPoint x: 186, startPoint y: 213, endPoint x: 295, endPoint y: 212, distance: 109.5
click at [295, 212] on div "SnackaChangi Sweet Chilli | 150g (BB [DATE]) ( 1 of 1 variants selected) Succes…" at bounding box center [267, 217] width 198 height 14
copy link "SnackaChangi Sweet Chilli | 150g (BB [DATE])"
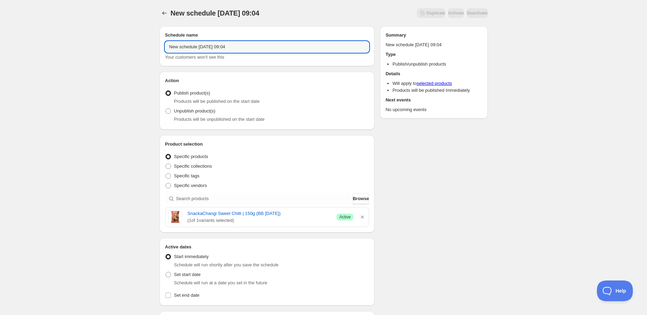
drag, startPoint x: 272, startPoint y: 45, endPoint x: 46, endPoint y: 42, distance: 226.3
click at [46, 42] on div "New schedule [DATE] 09:04. This page is ready New schedule [DATE] 09:04 Duplica…" at bounding box center [323, 274] width 647 height 549
paste input "SnackaChangi Sweet Chilli | 150g (BB [DATE])"
type input "SnackaChangi Sweet Chilli | 150g (BB [DATE])"
click at [180, 113] on span "Unpublish product(s)" at bounding box center [194, 110] width 41 height 5
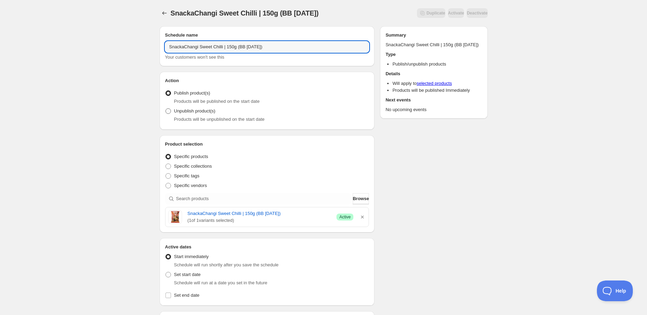
click at [166, 109] on input "Unpublish product(s)" at bounding box center [165, 108] width 0 height 0
radio input "true"
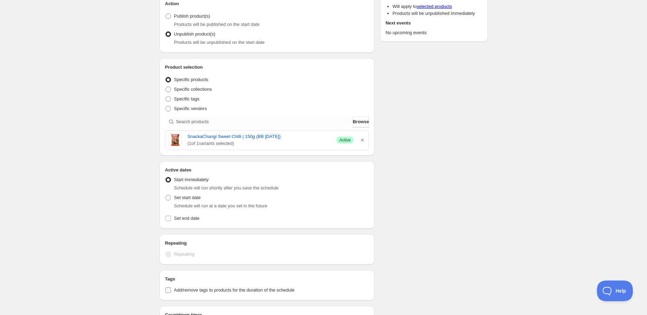
scroll to position [153, 0]
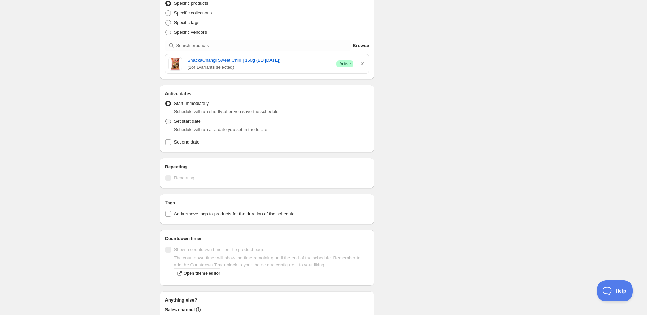
click at [174, 121] on span "Set start date" at bounding box center [187, 121] width 27 height 5
click at [166, 119] on input "Set start date" at bounding box center [165, 119] width 0 height 0
radio input "true"
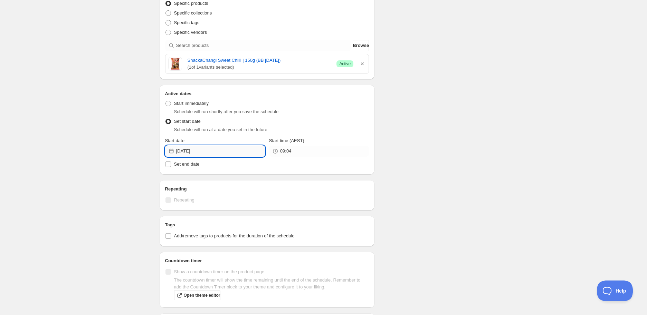
click at [219, 155] on input "[DATE]" at bounding box center [220, 151] width 89 height 11
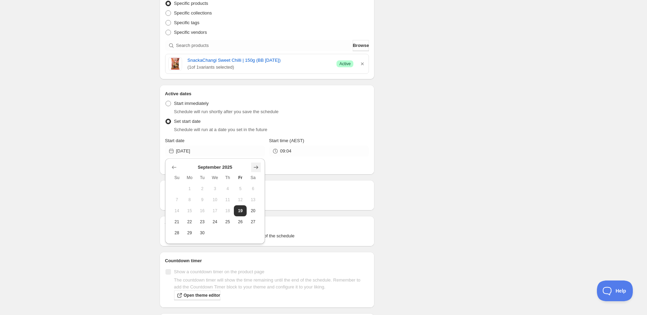
click at [254, 167] on icon "Show next month, October 2025" at bounding box center [256, 167] width 4 height 3
click at [195, 231] on button "27" at bounding box center [189, 233] width 13 height 11
type input "[DATE]"
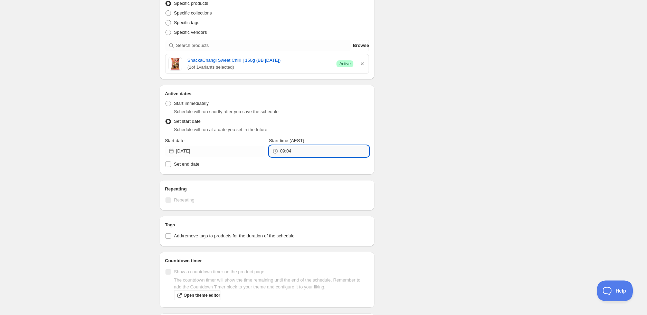
click at [315, 152] on input "09:04" at bounding box center [324, 151] width 89 height 11
click at [293, 287] on button "05:00" at bounding box center [319, 290] width 96 height 11
type input "05:00"
click at [274, 238] on span "Add/remove tags to products for the duration of the schedule" at bounding box center [234, 236] width 121 height 5
click at [171, 238] on input "Add/remove tags to products for the duration of the schedule" at bounding box center [168, 237] width 6 height 6
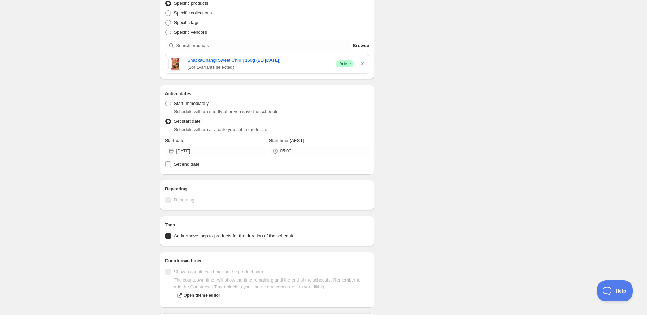
checkbox input "true"
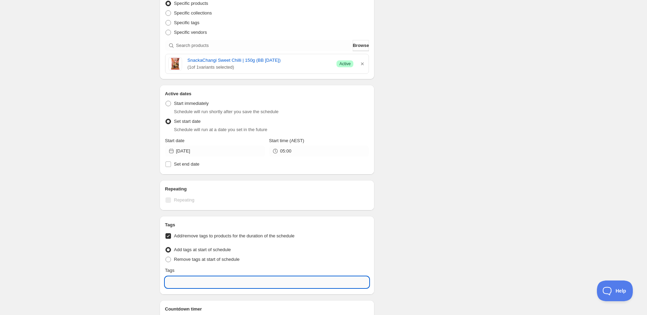
click at [260, 287] on input "text" at bounding box center [267, 282] width 204 height 11
click at [248, 249] on div "EXP Draft" at bounding box center [267, 253] width 193 height 10
type input "EXP Draft"
checkbox input "true"
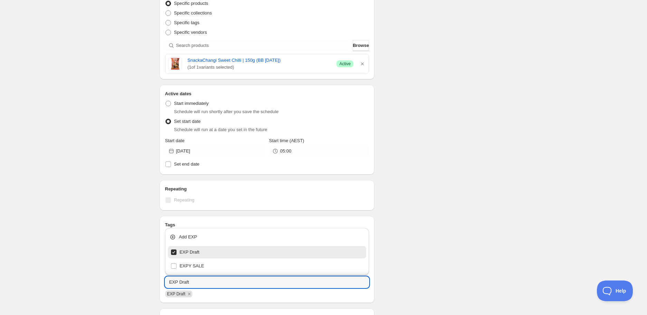
type input "EXP Draft"
click at [437, 238] on div "Schedule name SnackaChangi Sweet Chilli | 150g (BB [DATE]) Your customers won't…" at bounding box center [321, 163] width 334 height 592
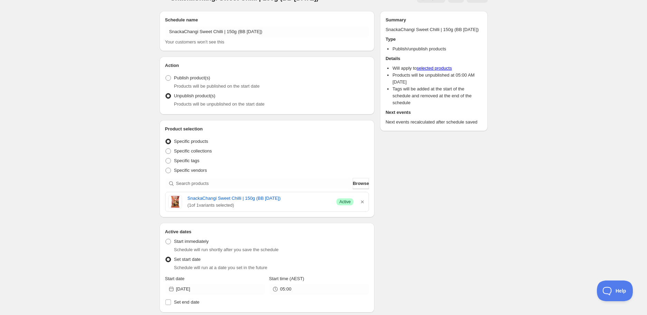
scroll to position [0, 0]
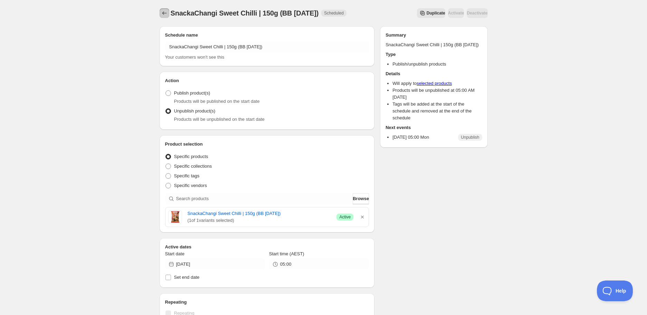
click at [168, 12] on icon "Schedules" at bounding box center [164, 13] width 7 height 7
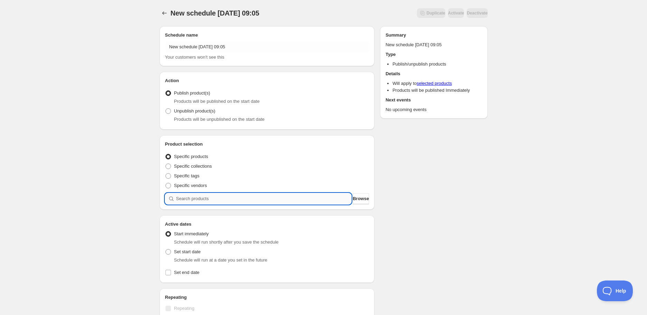
click at [210, 195] on input "search" at bounding box center [263, 198] width 175 height 11
paste input "search"
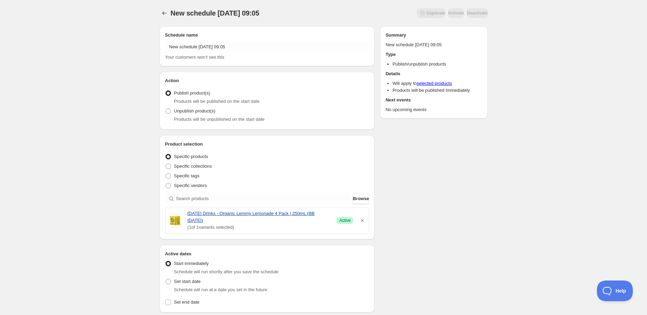
drag, startPoint x: 185, startPoint y: 214, endPoint x: 213, endPoint y: 219, distance: 29.1
click at [213, 219] on div "[DATE] Drinks - Organic Lemmy Lemonade 4 Pack | 250mL (BB [DATE]) ( 1 of 1 vari…" at bounding box center [267, 220] width 198 height 21
copy link "[DATE] Drinks - Organic Lemmy Lemonade 4 Pack | 250mL (BB [DATE])"
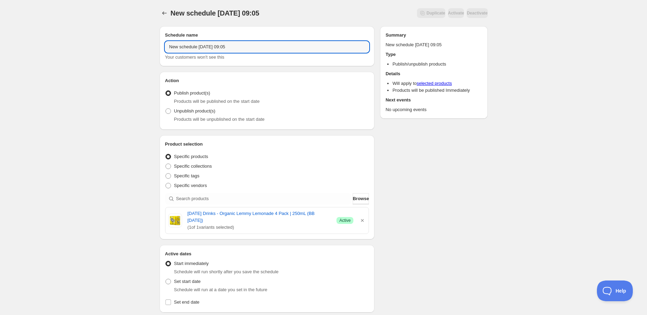
drag, startPoint x: 234, startPoint y: 40, endPoint x: -85, endPoint y: 39, distance: 318.1
click at [0, 39] on html "New schedule [DATE] 09:05. This page is ready New schedule [DATE] 09:05 Duplica…" at bounding box center [323, 157] width 647 height 315
paste input "[DATE] Drinks - Organic Lemmy Lemonade 4 Pack | 250mL (BB [DATE])"
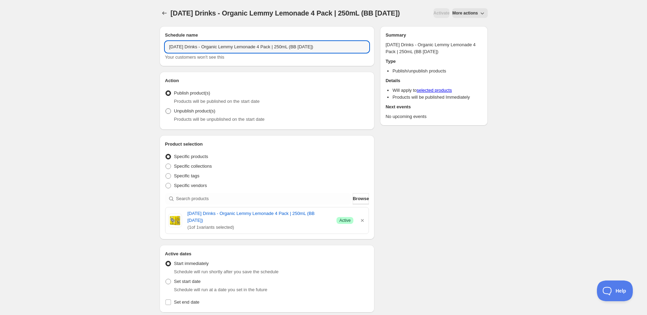
type input "[DATE] Drinks - Organic Lemmy Lemonade 4 Pack | 250mL (BB [DATE])"
click at [185, 112] on span "Unpublish product(s)" at bounding box center [194, 110] width 41 height 5
click at [166, 109] on input "Unpublish product(s)" at bounding box center [165, 108] width 0 height 0
radio input "true"
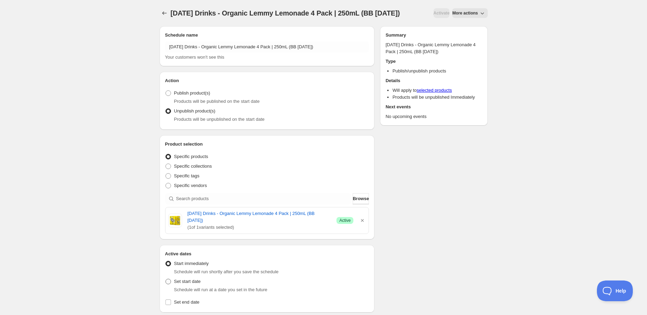
click at [179, 284] on span "Set start date" at bounding box center [187, 281] width 27 height 5
click at [166, 279] on input "Set start date" at bounding box center [165, 279] width 0 height 0
radio input "true"
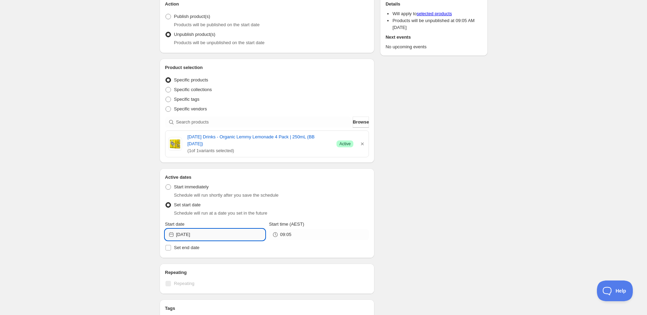
click at [241, 234] on input "[DATE]" at bounding box center [220, 234] width 89 height 11
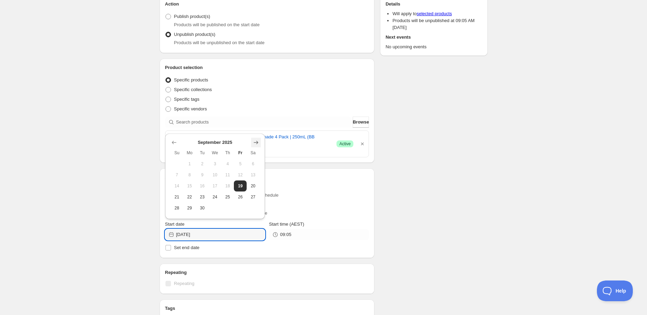
click at [256, 144] on icon "Show next month, October 2025" at bounding box center [256, 142] width 7 height 7
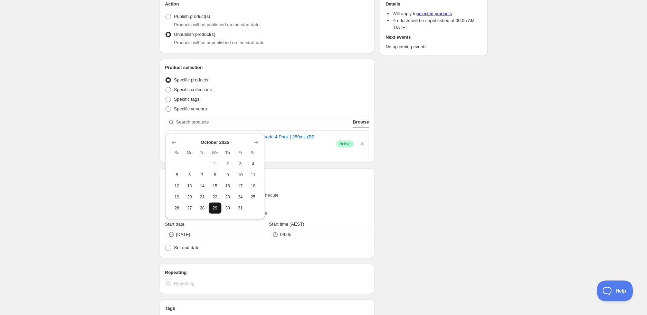
click at [219, 210] on button "29" at bounding box center [215, 208] width 13 height 11
type input "[DATE]"
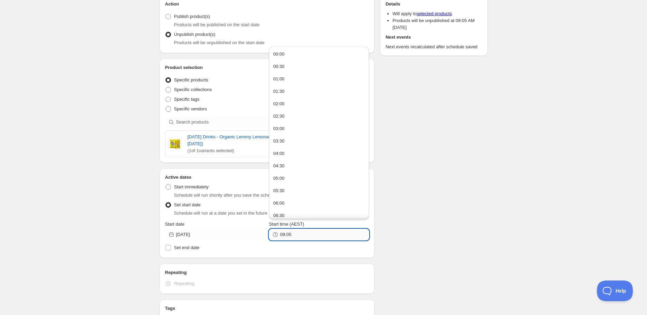
click at [285, 237] on input "09:05" at bounding box center [324, 234] width 89 height 11
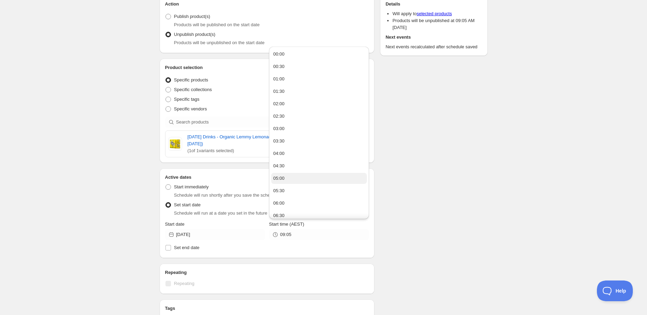
click at [294, 180] on button "05:00" at bounding box center [319, 178] width 96 height 11
type input "05:00"
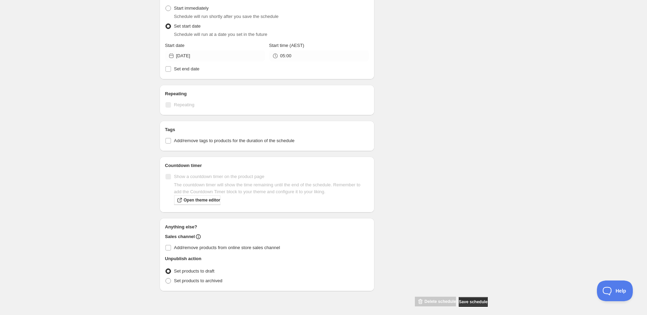
scroll to position [260, 0]
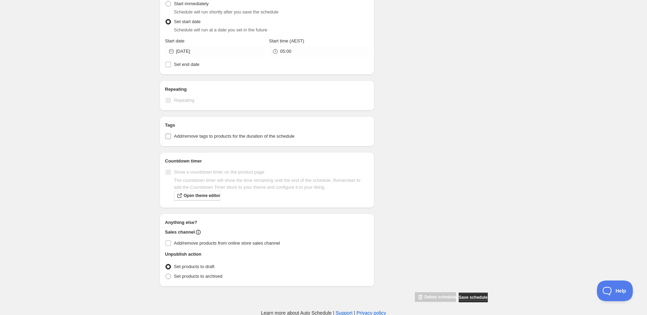
drag, startPoint x: 258, startPoint y: 131, endPoint x: 256, endPoint y: 138, distance: 6.8
click at [257, 132] on label "Add/remove tags to products for the duration of the schedule" at bounding box center [267, 137] width 204 height 10
click at [171, 134] on input "Add/remove tags to products for the duration of the schedule" at bounding box center [168, 137] width 6 height 6
checkbox input "true"
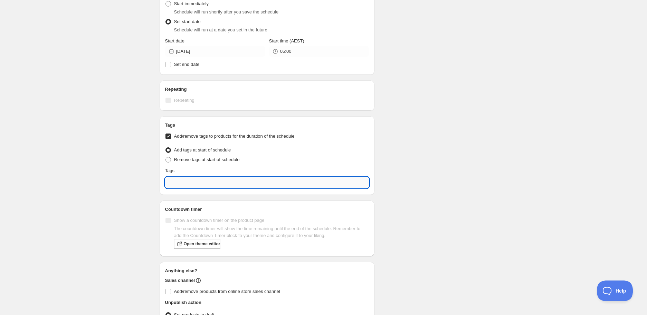
click at [236, 183] on input "text" at bounding box center [267, 182] width 204 height 11
click at [187, 213] on div "EXP Draft" at bounding box center [267, 214] width 193 height 10
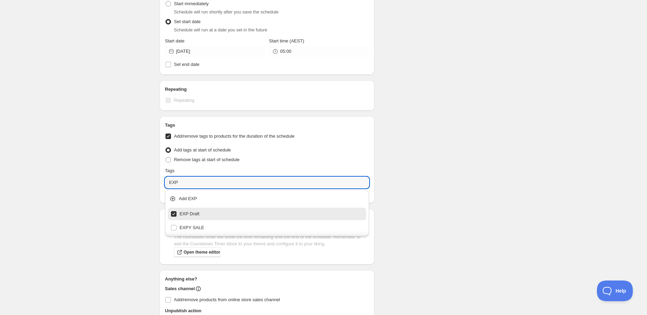
type input "EXP Draft"
checkbox input "true"
type input "EXP Draft"
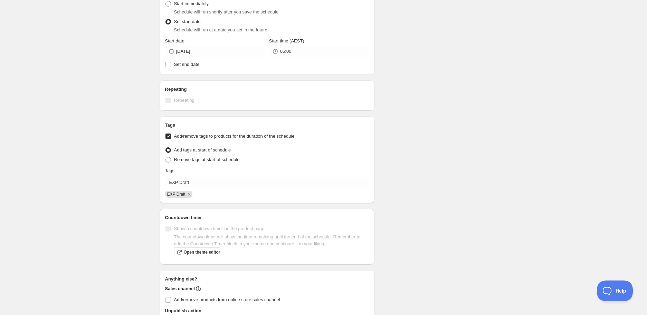
click at [518, 91] on div "[DATE] Drinks - Organic Lemmy Lemonade 4 Pack | 250mL (BB [DATE]). This page is…" at bounding box center [323, 57] width 647 height 634
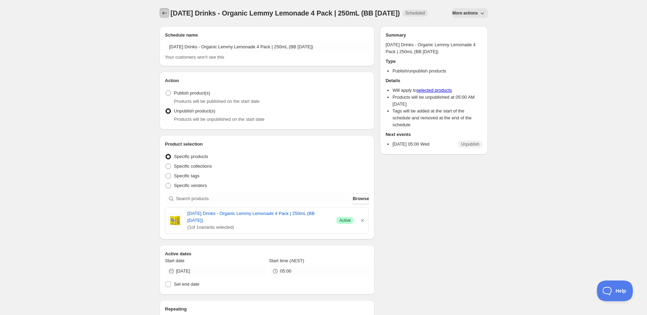
click at [161, 13] on icon "Schedules" at bounding box center [164, 13] width 7 height 7
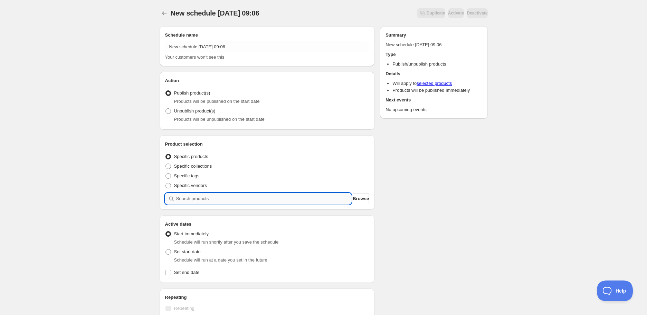
click at [208, 197] on input "search" at bounding box center [263, 198] width 175 height 11
paste input "search"
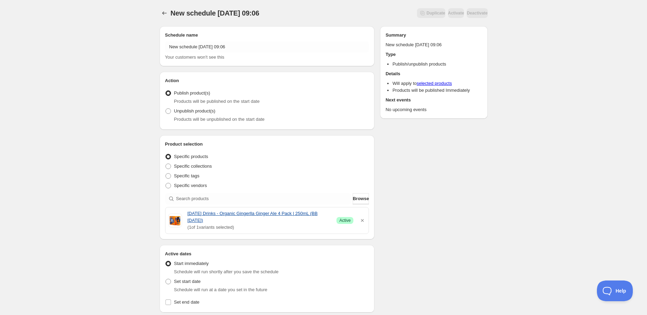
drag, startPoint x: 185, startPoint y: 213, endPoint x: 227, endPoint y: 222, distance: 42.8
click at [227, 222] on div "[DATE] Drinks - Organic Gingerlla Ginger Ale 4 Pack | 250mL (BB [DATE]) ( 1 of …" at bounding box center [267, 220] width 198 height 21
copy link "[DATE] Drinks - Organic Gingerlla Ginger Ale 4 Pack | 250mL (BB [DATE])"
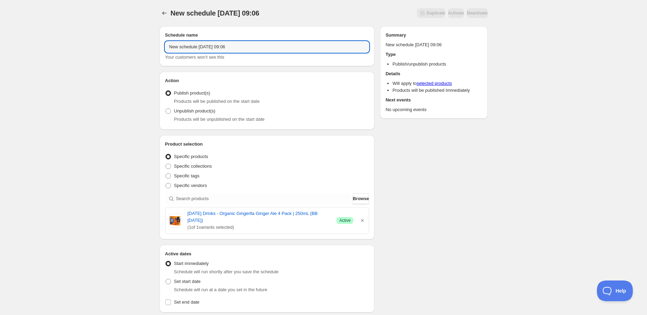
drag, startPoint x: 249, startPoint y: 44, endPoint x: 25, endPoint y: 52, distance: 224.7
click at [25, 52] on div "New schedule [DATE] 09:06. This page is ready New schedule [DATE] 09:06 Duplica…" at bounding box center [323, 278] width 647 height 556
paste input "[DATE] Drinks - Organic Gingerlla Ginger Ale 4 Pack | 250mL (BB [DATE])"
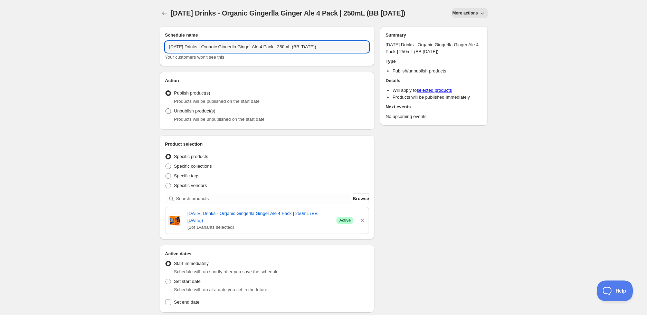
type input "[DATE] Drinks - Organic Gingerlla Ginger Ale 4 Pack | 250mL (BB [DATE])"
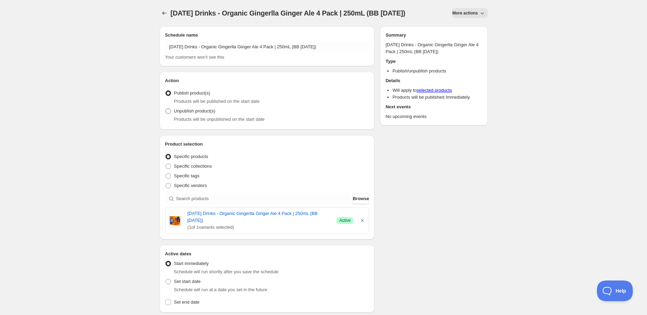
click at [174, 114] on span "Unpublish product(s)" at bounding box center [194, 110] width 41 height 5
click at [166, 109] on input "Unpublish product(s)" at bounding box center [165, 108] width 0 height 0
radio input "true"
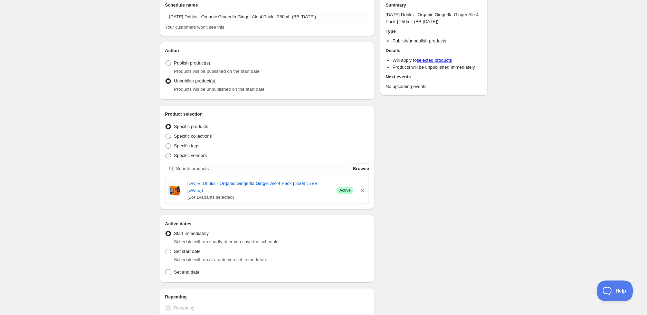
scroll to position [38, 0]
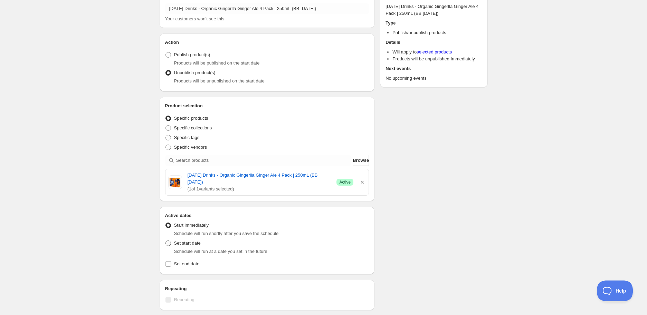
click at [182, 245] on span "Set start date" at bounding box center [187, 243] width 27 height 5
click at [166, 241] on input "Set start date" at bounding box center [165, 241] width 0 height 0
radio input "true"
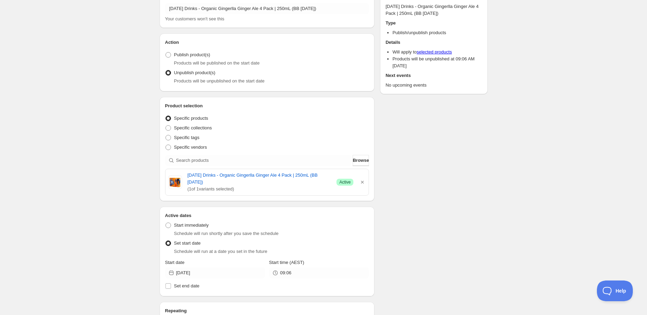
scroll to position [77, 0]
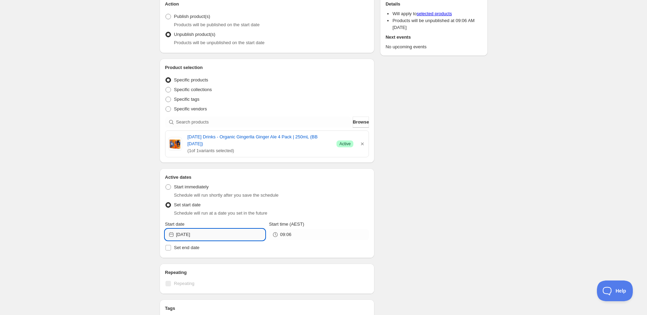
click at [204, 234] on input "[DATE]" at bounding box center [220, 234] width 89 height 11
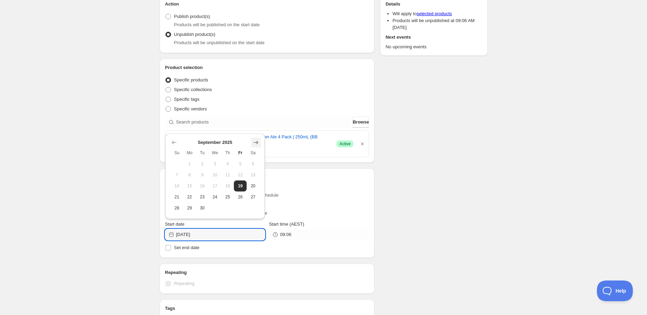
click at [256, 140] on icon "Show next month, October 2025" at bounding box center [256, 142] width 7 height 7
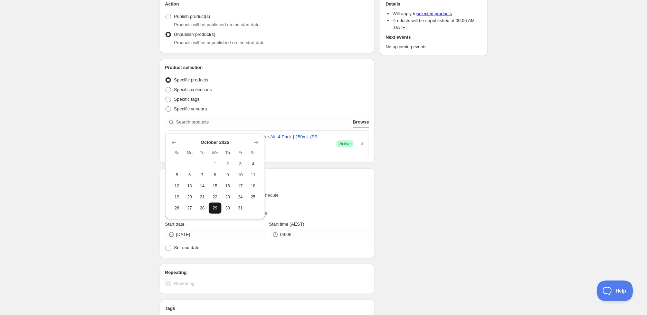
click at [212, 209] on span "29" at bounding box center [214, 209] width 7 height 6
type input "[DATE]"
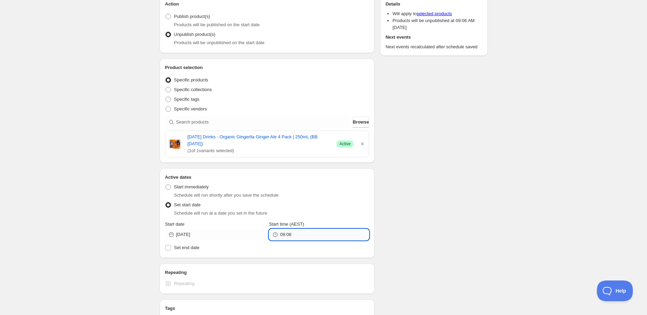
click at [293, 235] on input "09:06" at bounding box center [324, 234] width 89 height 11
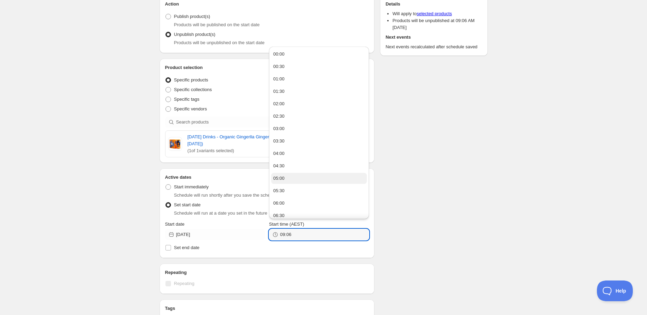
click at [287, 176] on button "05:00" at bounding box center [319, 178] width 96 height 11
type input "05:00"
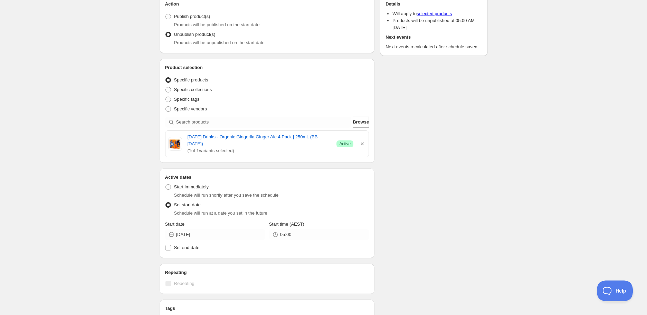
scroll to position [260, 0]
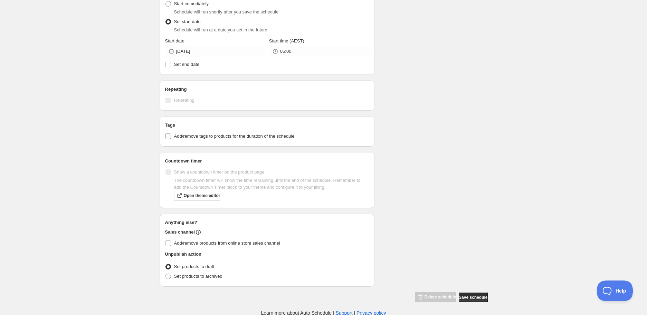
click at [198, 137] on span "Add/remove tags to products for the duration of the schedule" at bounding box center [234, 136] width 121 height 5
click at [171, 137] on input "Add/remove tags to products for the duration of the schedule" at bounding box center [168, 137] width 6 height 6
checkbox input "true"
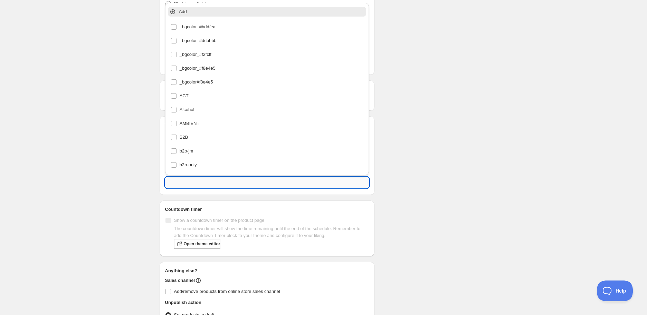
click at [218, 181] on input "text" at bounding box center [267, 182] width 204 height 11
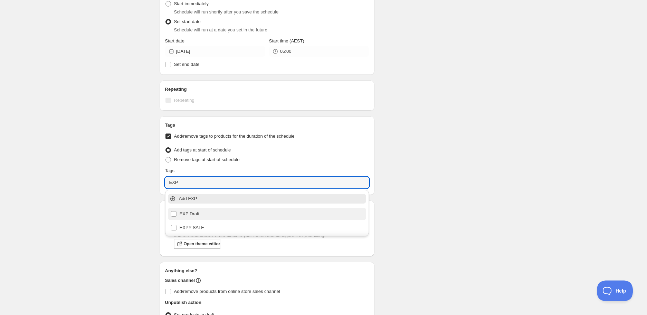
click at [209, 210] on div "EXP Draft" at bounding box center [267, 214] width 193 height 10
type input "EXP Draft"
checkbox input "true"
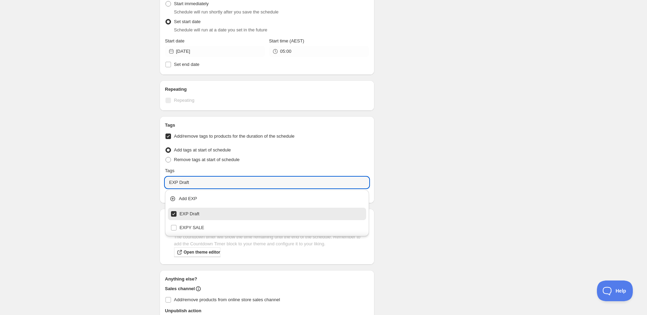
type input "EXP Draft"
click at [489, 170] on div "[DATE] Drinks - Organic Gingerlla Ginger Ale 4 Pack | 250mL (BB [DATE]). This p…" at bounding box center [323, 50] width 345 height 620
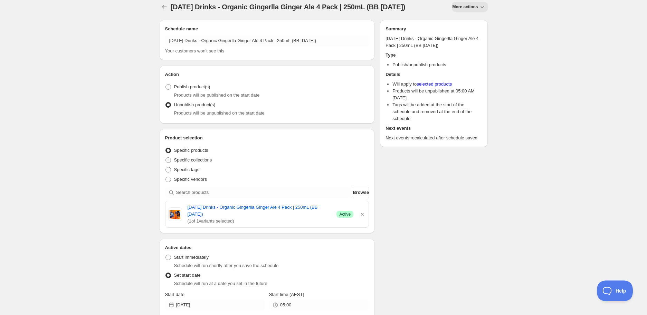
scroll to position [0, 0]
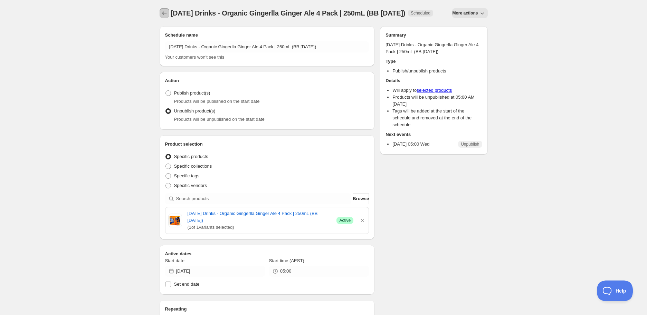
click at [168, 14] on icon "Schedules" at bounding box center [164, 13] width 7 height 7
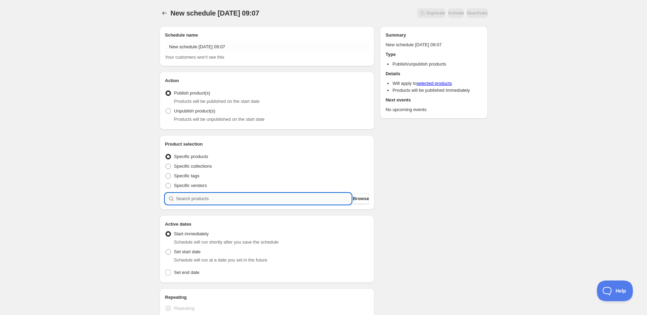
click at [206, 204] on input "search" at bounding box center [263, 198] width 175 height 11
paste input "search"
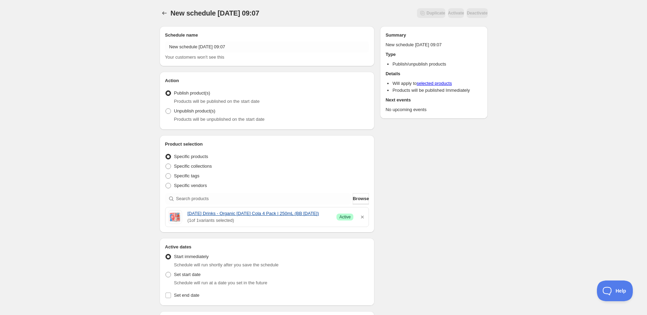
drag, startPoint x: 185, startPoint y: 214, endPoint x: 330, endPoint y: 213, distance: 144.4
click at [330, 213] on div "[DATE] Drinks - Organic [DATE] Cola 4 Pack | 250mL (BB [DATE]) ( 1 of 1 variant…" at bounding box center [267, 217] width 198 height 14
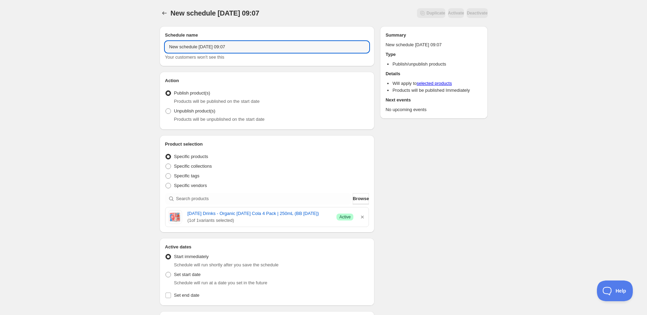
drag, startPoint x: 215, startPoint y: 51, endPoint x: 28, endPoint y: 65, distance: 187.4
click at [28, 65] on div "New schedule [DATE] 09:07. This page is ready New schedule [DATE] 09:07 Duplica…" at bounding box center [323, 274] width 647 height 549
paste input "[DATE] Drinks - Organic [DATE] Cola 4 Pack | 250mL (BB [DATE])"
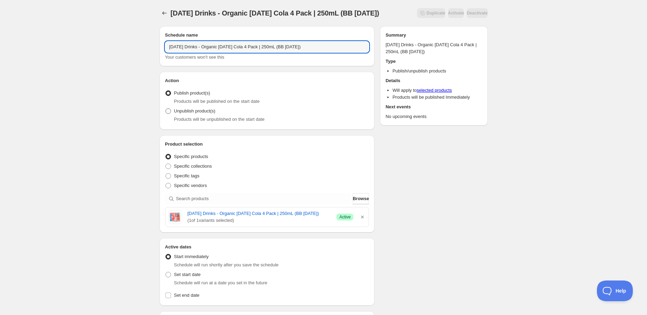
type input "[DATE] Drinks - Organic [DATE] Cola 4 Pack | 250mL (BB [DATE])"
click at [200, 114] on span "Unpublish product(s)" at bounding box center [194, 111] width 41 height 7
click at [166, 109] on input "Unpublish product(s)" at bounding box center [165, 108] width 0 height 0
radio input "true"
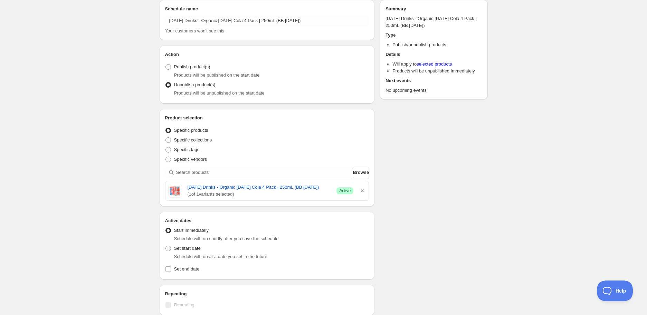
scroll to position [38, 0]
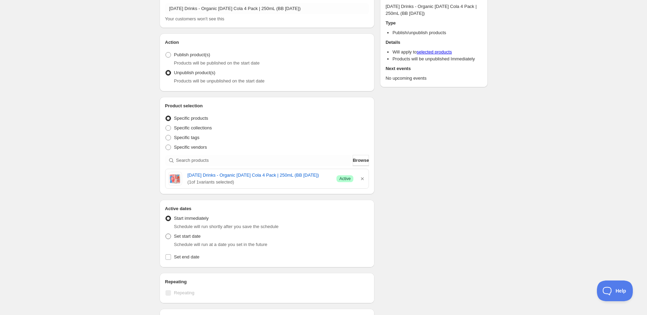
click at [181, 239] on span "Set start date" at bounding box center [187, 236] width 27 height 5
click at [166, 234] on input "Set start date" at bounding box center [165, 234] width 0 height 0
radio input "true"
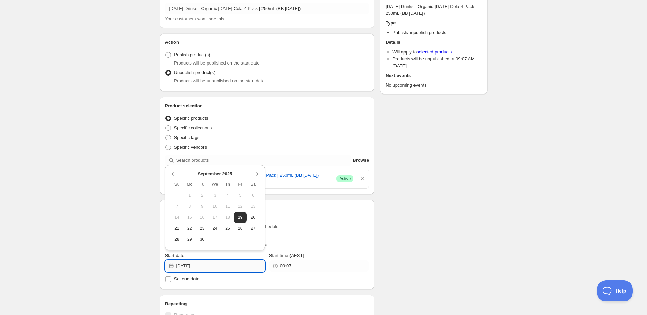
click at [228, 266] on input "[DATE]" at bounding box center [220, 266] width 89 height 11
click at [253, 175] on icon "Show next month, October 2025" at bounding box center [256, 174] width 7 height 7
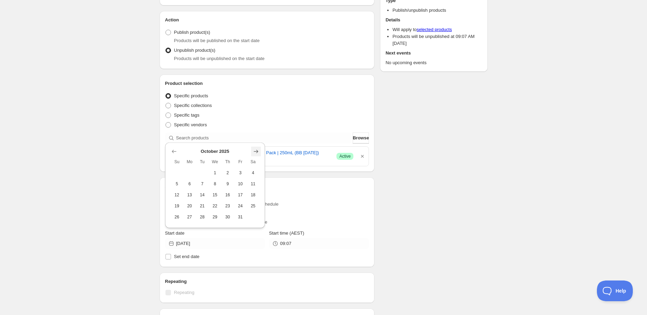
scroll to position [77, 0]
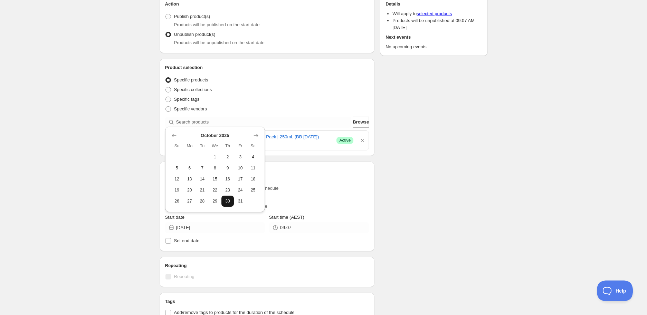
click at [222, 204] on button "30" at bounding box center [227, 201] width 13 height 11
type input "[DATE]"
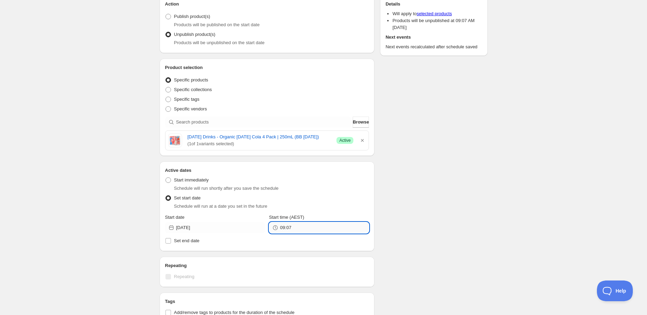
click at [289, 227] on input "09:07" at bounding box center [324, 227] width 89 height 11
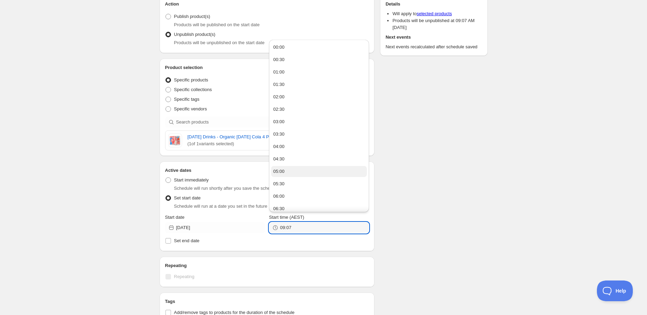
click at [286, 175] on button "05:00" at bounding box center [319, 171] width 96 height 11
type input "05:00"
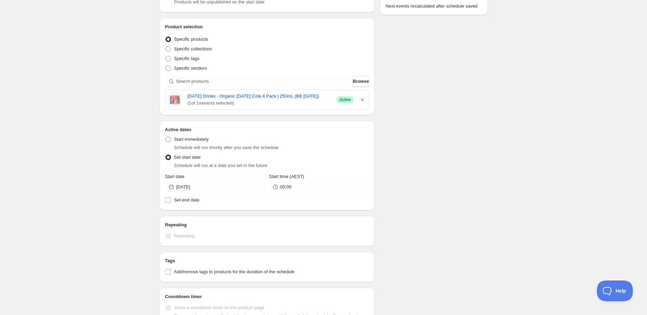
scroll to position [153, 0]
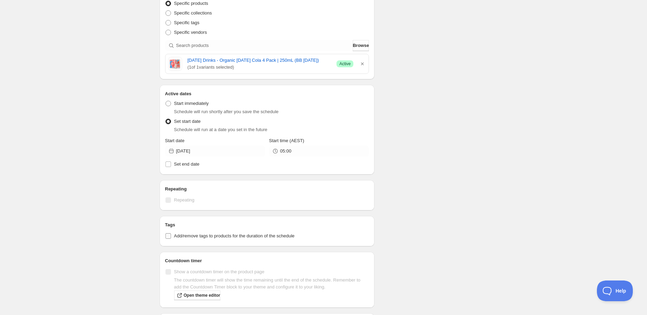
click at [206, 234] on span "Add/remove tags to products for the duration of the schedule" at bounding box center [234, 236] width 121 height 5
click at [171, 234] on input "Add/remove tags to products for the duration of the schedule" at bounding box center [168, 237] width 6 height 6
checkbox input "true"
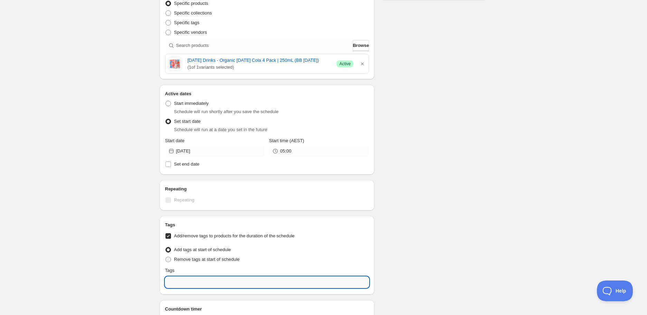
click at [210, 285] on input "text" at bounding box center [267, 282] width 204 height 11
click at [206, 249] on div "EXP Draft" at bounding box center [267, 253] width 193 height 10
type input "EXP Draft"
checkbox input "true"
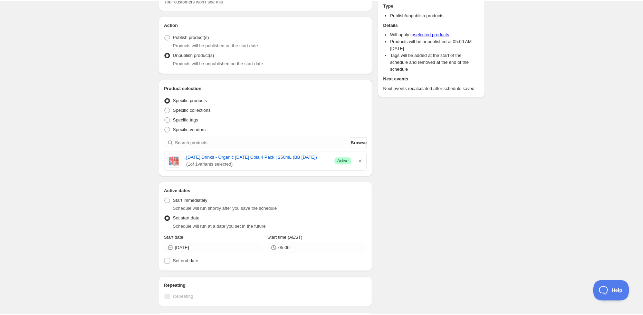
scroll to position [0, 0]
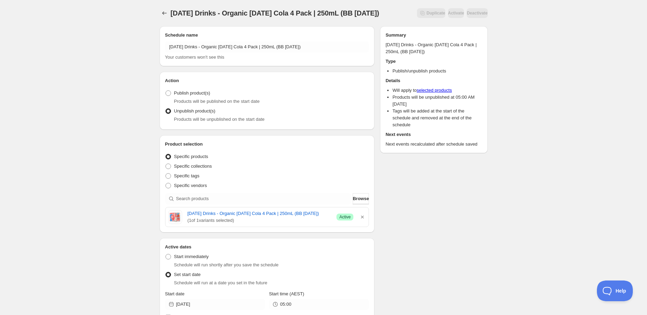
type input "EXP Draft"
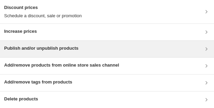
click at [75, 49] on h3 "Publish and/or unpublish products" at bounding box center [41, 48] width 74 height 7
click at [185, 47] on div "Publish and/or unpublish products" at bounding box center [107, 49] width 206 height 8
click at [85, 47] on div "Publish and/or unpublish products" at bounding box center [107, 49] width 206 height 8
click at [68, 44] on div "Publish and/or unpublish products" at bounding box center [107, 49] width 214 height 17
click at [103, 52] on div "Publish and/or unpublish products" at bounding box center [107, 49] width 206 height 8
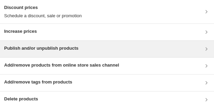
click at [114, 41] on div "Publish and/or unpublish products" at bounding box center [107, 49] width 214 height 17
click at [86, 52] on div "Publish and/or unpublish products" at bounding box center [107, 49] width 206 height 8
click at [44, 54] on div "Publish and/or unpublish products" at bounding box center [107, 49] width 214 height 17
click at [120, 43] on div "Publish and/or unpublish products" at bounding box center [107, 49] width 214 height 17
click at [109, 49] on div "Publish and/or unpublish products" at bounding box center [107, 49] width 206 height 8
